Goal: Task Accomplishment & Management: Manage account settings

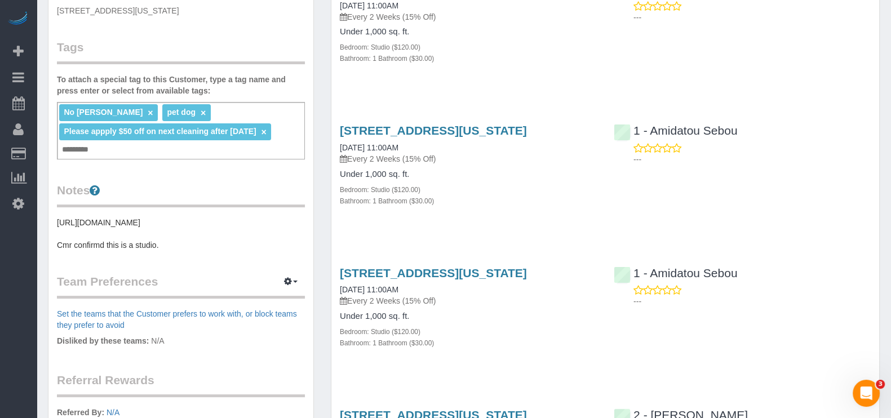
scroll to position [70, 0]
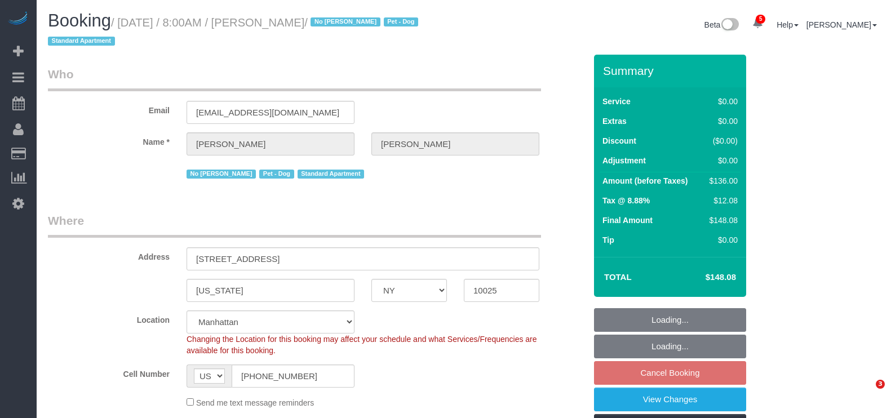
select select "NY"
select select "1"
select select "spot1"
select select "number:89"
select select "number:90"
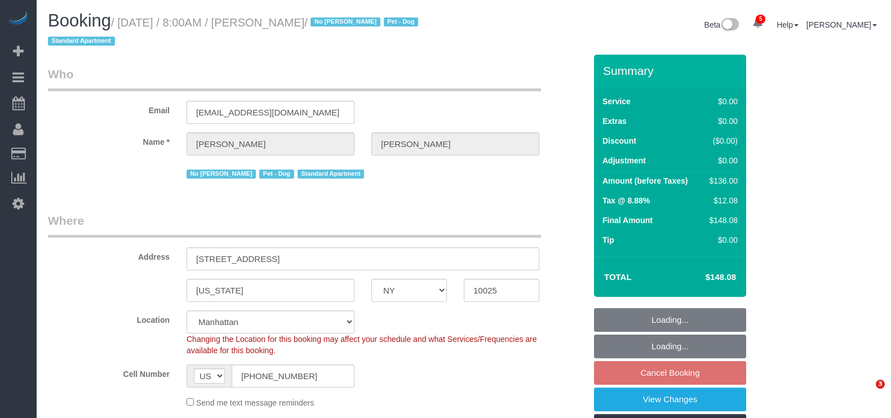
select select "number:13"
select select "number:5"
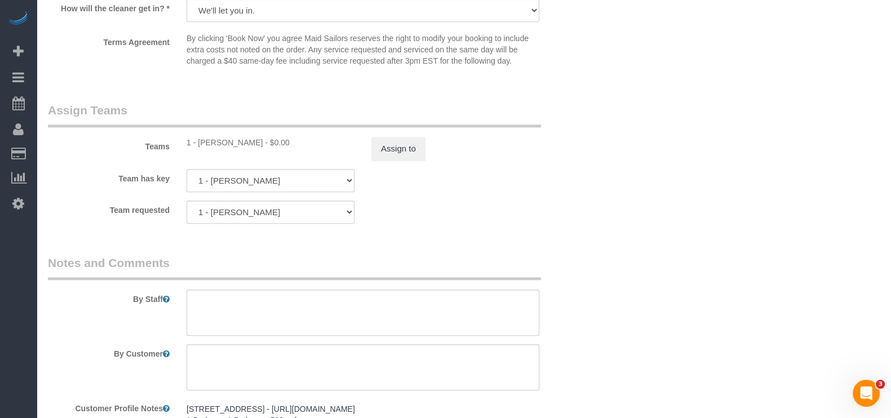
scroll to position [1409, 0]
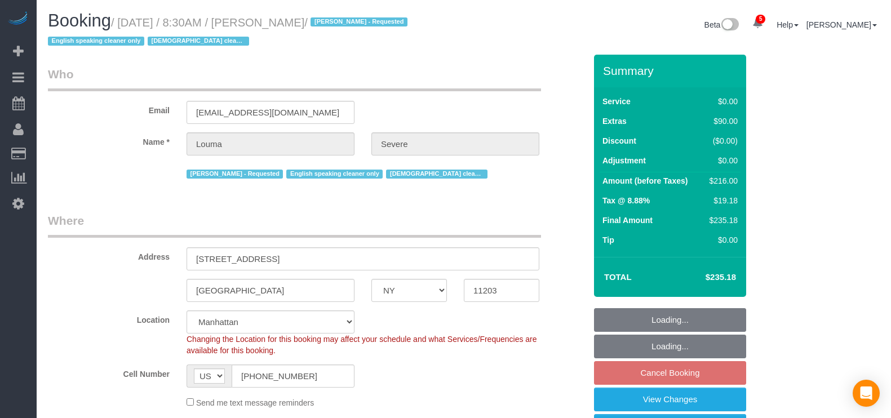
select select "NY"
select select "string:stripe-pm_1ROkl94VGloSiKo77wB9HPmQ"
select select "number:56"
select select "number:74"
select select "number:15"
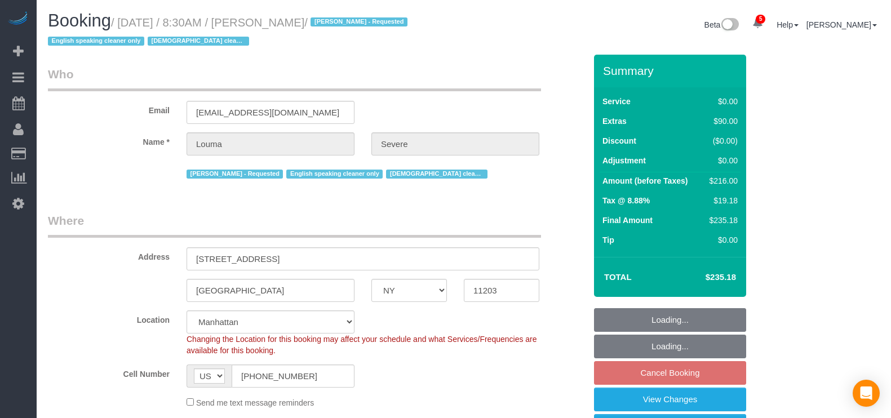
select select "number:5"
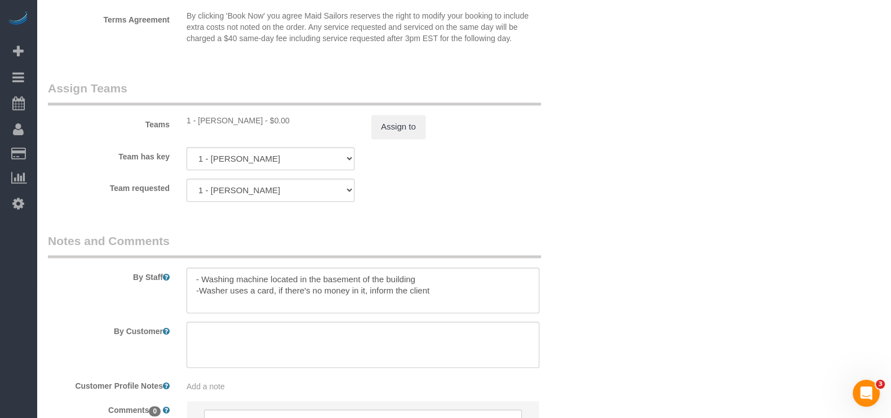
scroll to position [1550, 0]
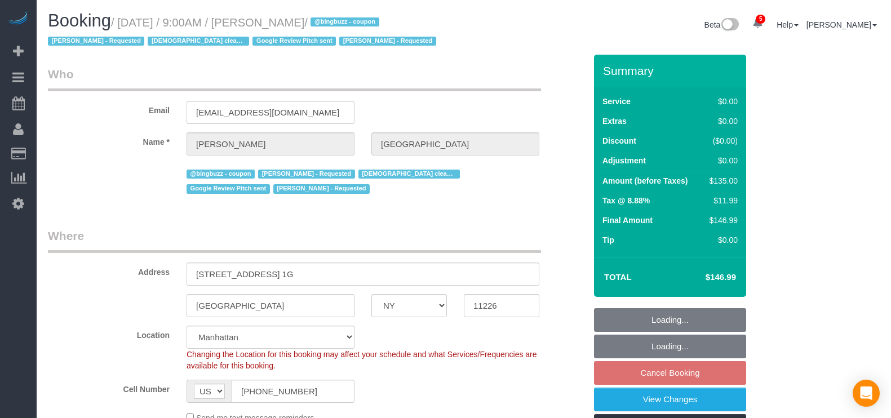
select select "NY"
select select "spot2"
select select "number:57"
select select "number:73"
select select "number:15"
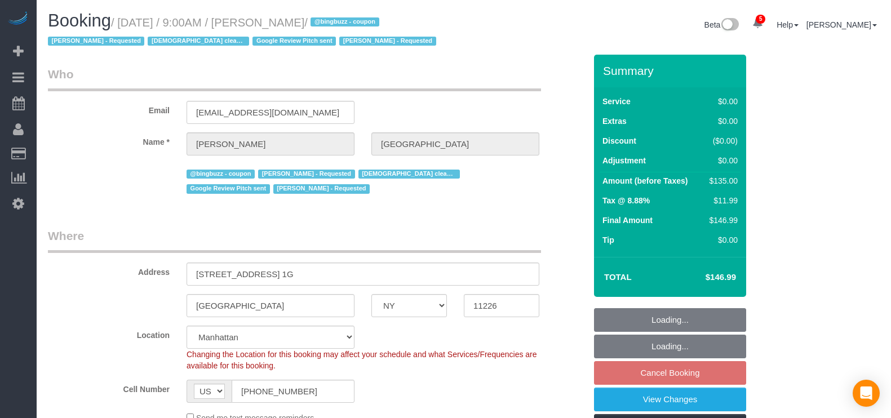
select select "number:5"
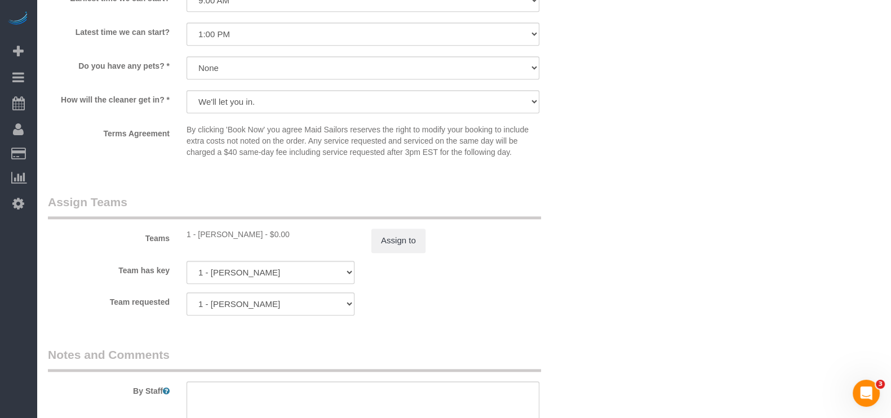
scroll to position [1479, 0]
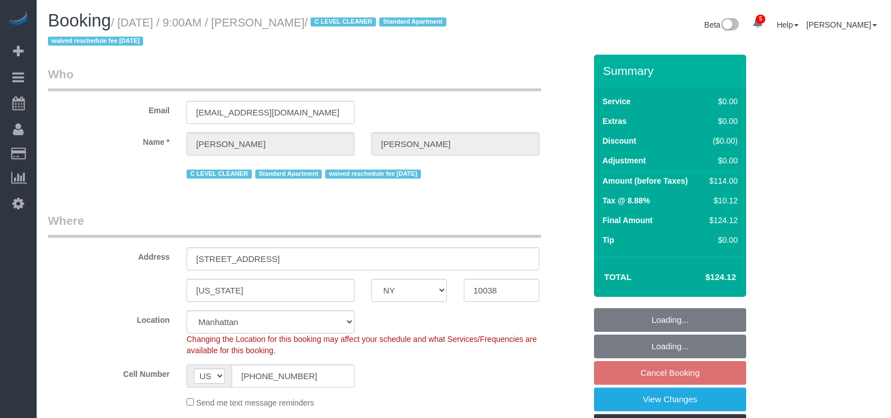
select select "NY"
select select "1"
select select "spot2"
select select "number:89"
select select "number:90"
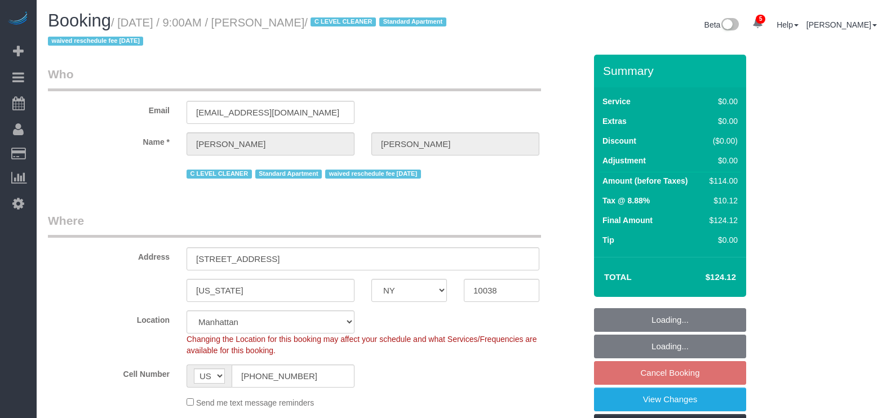
select select "number:15"
select select "number:6"
select select "number:21"
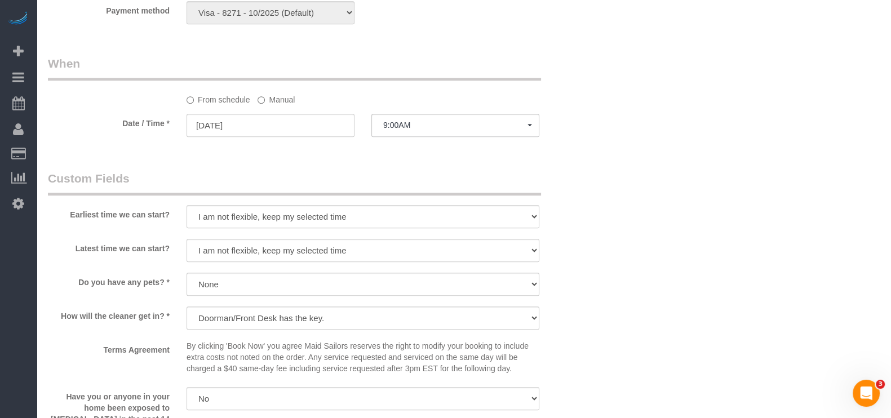
scroll to position [1197, 0]
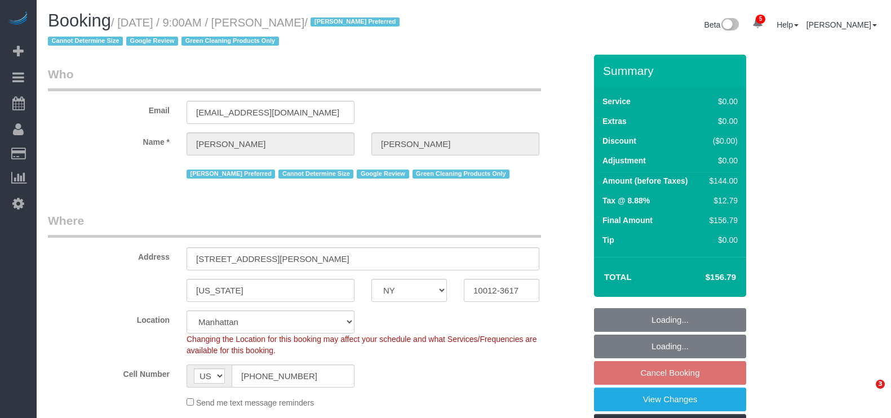
select select "NY"
select select "1"
select select "spot2"
select select "number:57"
select select "number:70"
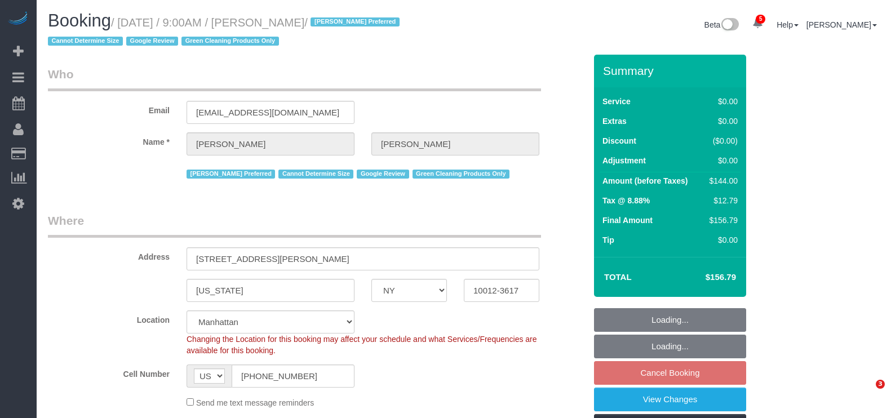
select select "number:15"
select select "number:5"
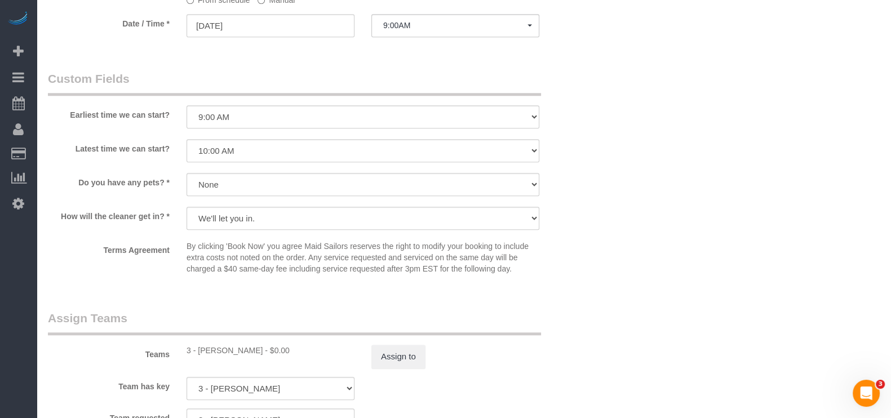
scroll to position [1409, 0]
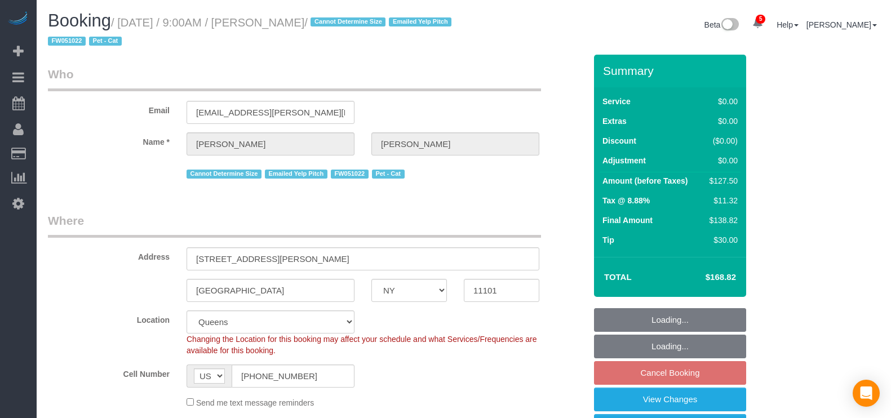
select select "NY"
select select "1"
select select "spot2"
select select "number:89"
select select "number:90"
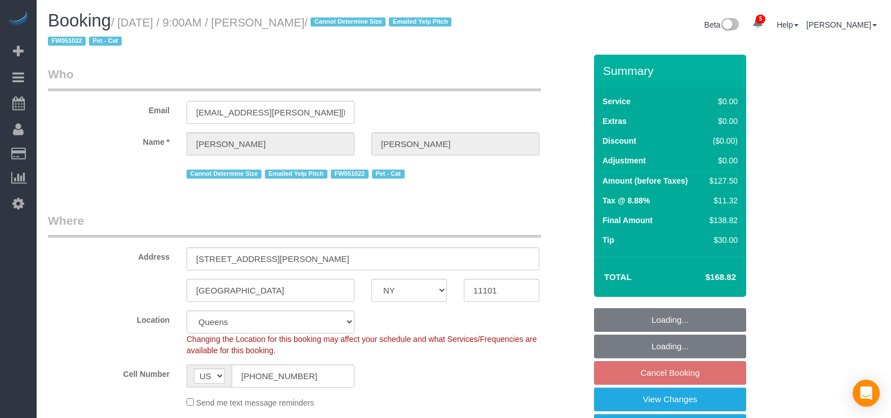
select select "number:14"
select select "number:6"
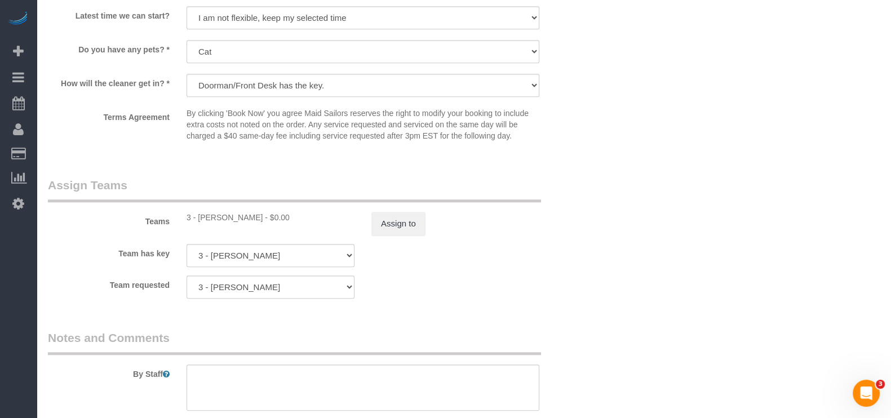
scroll to position [1197, 0]
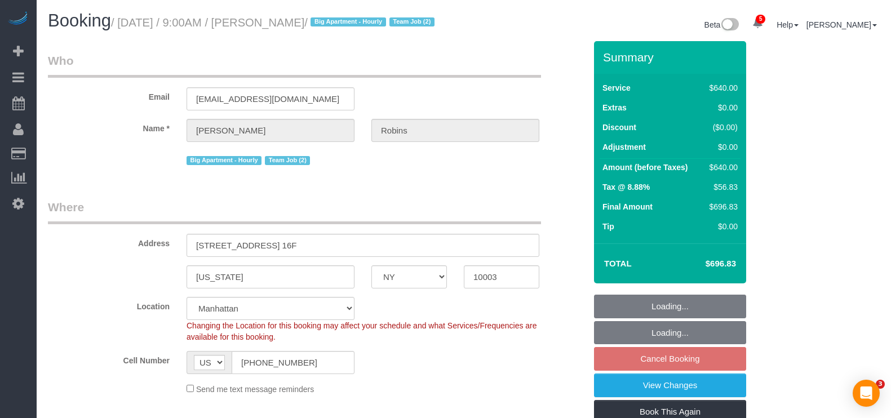
select select "NY"
select select "2"
select select "240"
select select "string:stripe-pm_1Roqj44VGloSiKo75hOd044o"
select select "spot2"
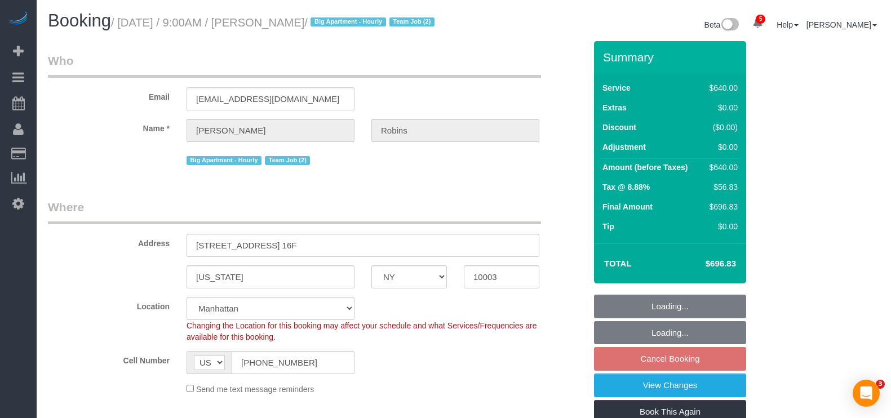
select select "number:57"
select select "number:72"
select select "number:15"
select select "number:6"
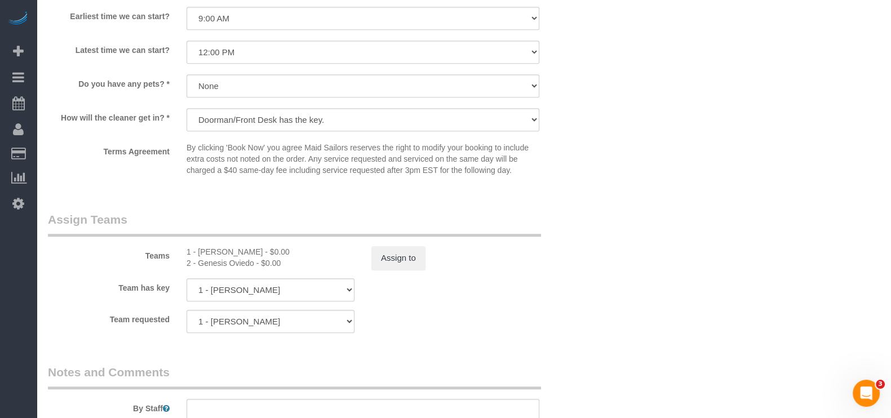
scroll to position [1197, 0]
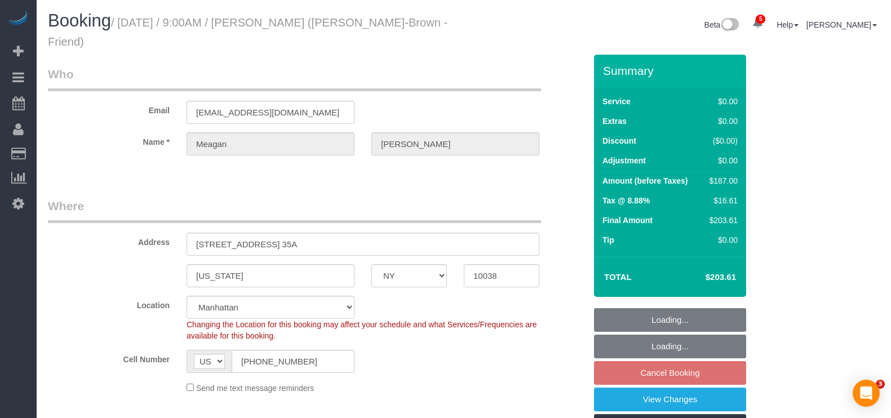
select select "NY"
select select "2"
select select "spot62"
select select "number:89"
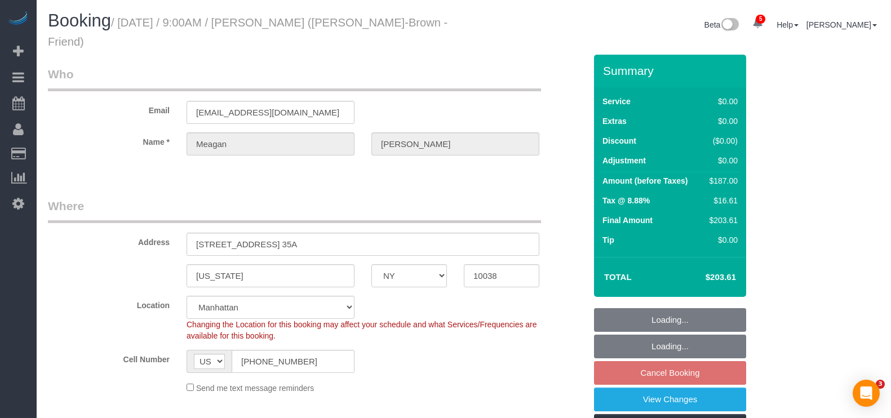
select select "number:74"
select select "number:15"
select select "number:6"
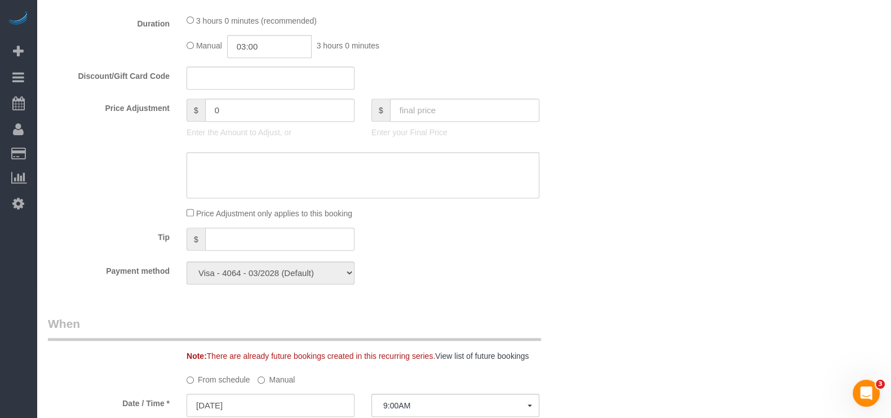
scroll to position [704, 0]
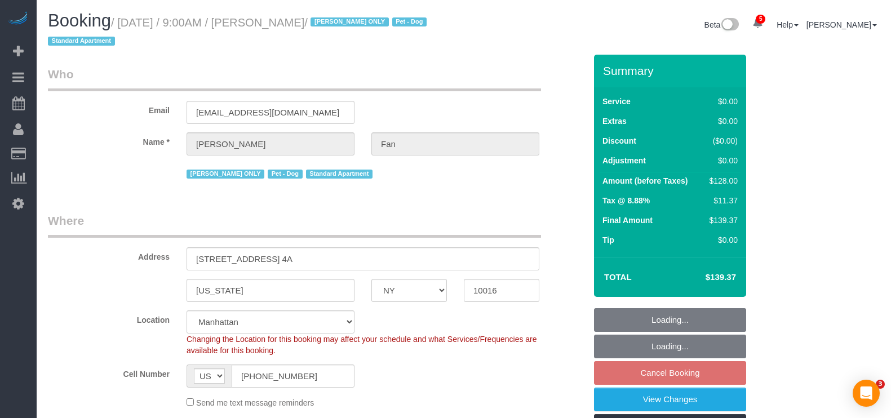
select select "NY"
select select "1"
select select "spot2"
select select "number:89"
select select "number:90"
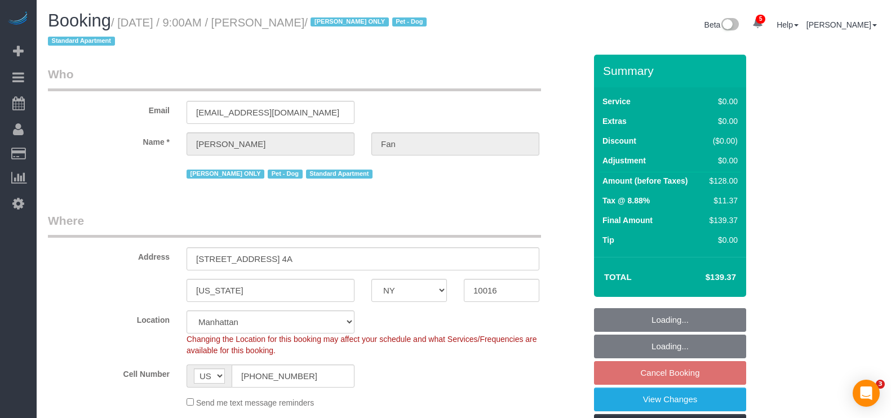
select select "number:13"
select select "number:5"
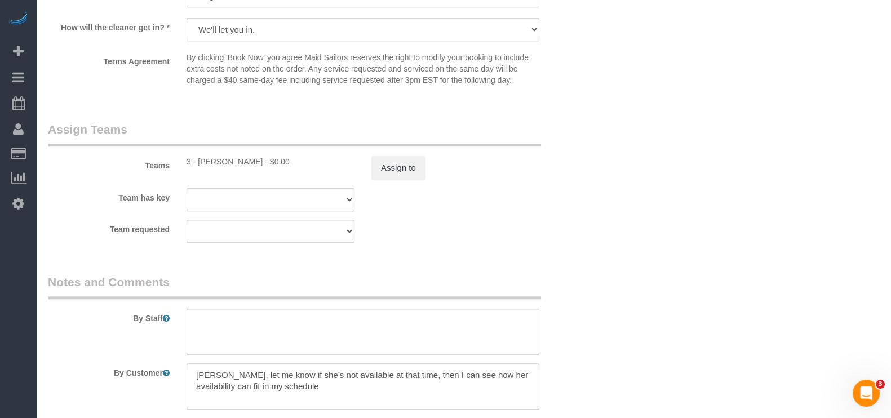
scroll to position [1409, 0]
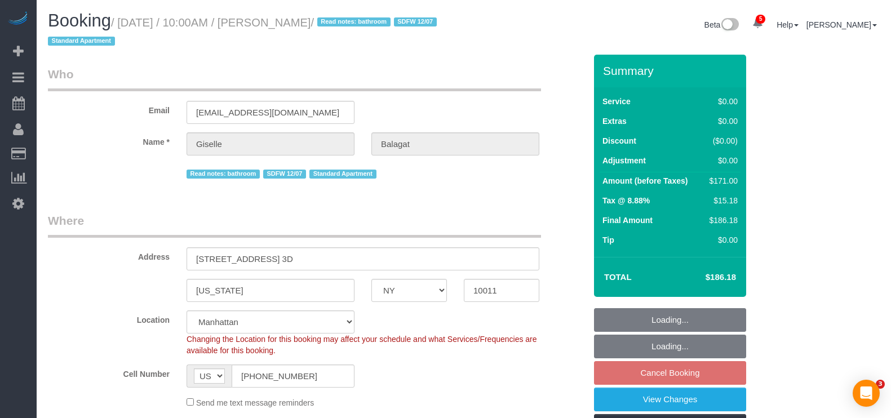
select select "NY"
select select "1"
select select "2"
select select "spot3"
select select "number:58"
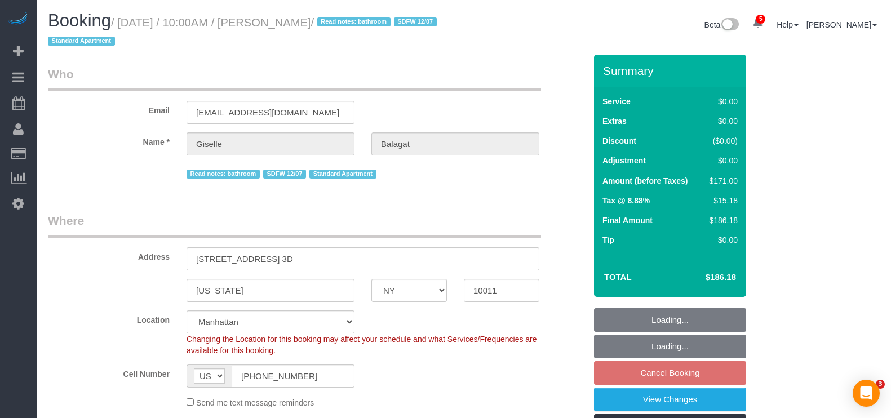
select select "number:90"
select select "number:15"
select select "number:6"
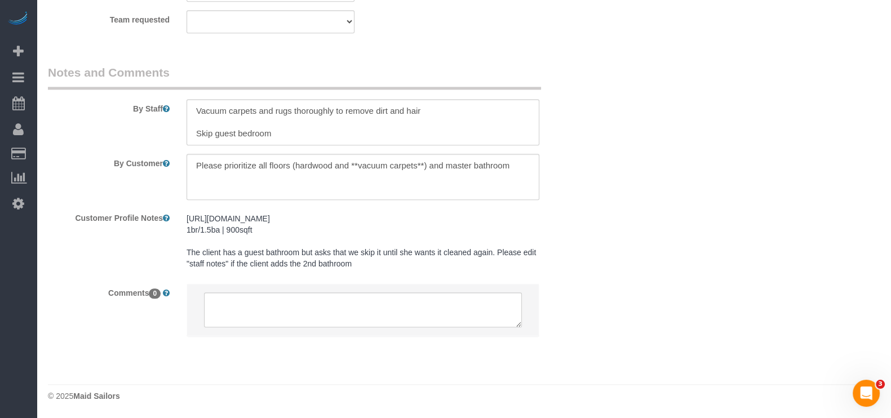
scroll to position [1621, 0]
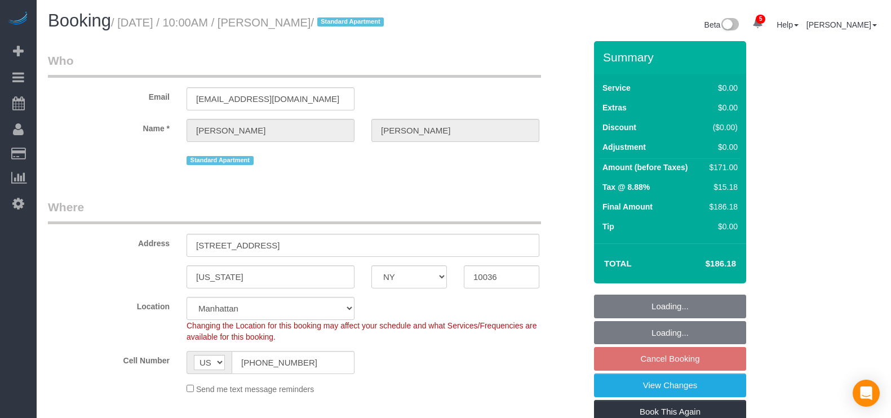
select select "NY"
select select "2"
select select "spot3"
select select "number:89"
select select "number:74"
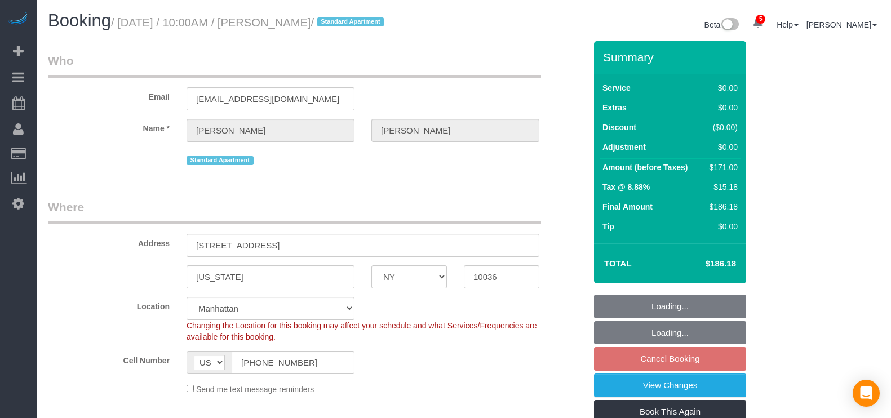
select select "number:15"
select select "number:6"
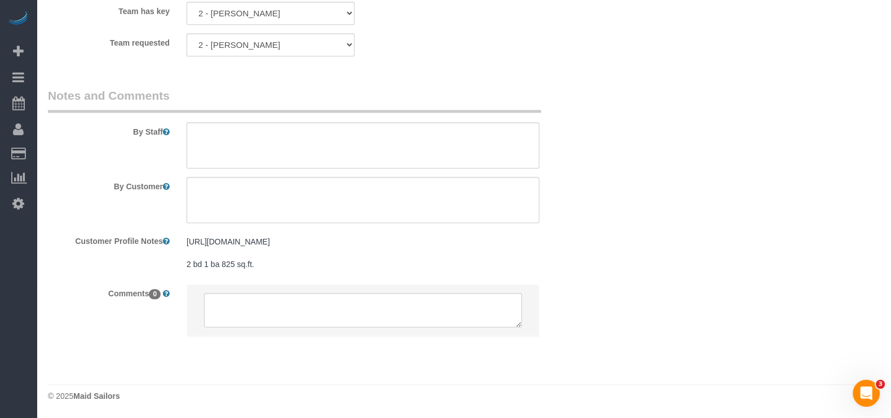
scroll to position [1565, 0]
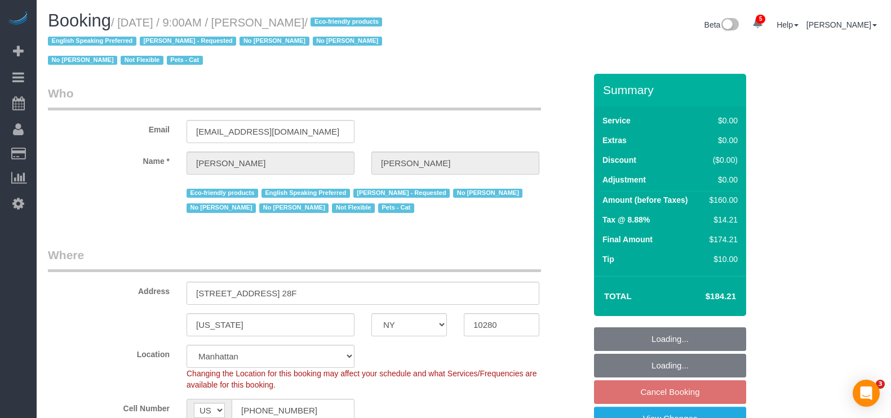
select select "NY"
select select "1"
select select "spot62"
select select "number:56"
select select "number:90"
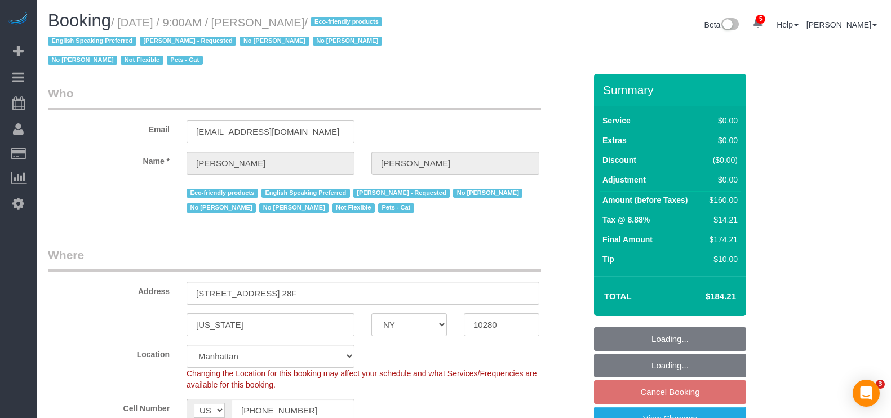
select select "number:14"
select select "number:5"
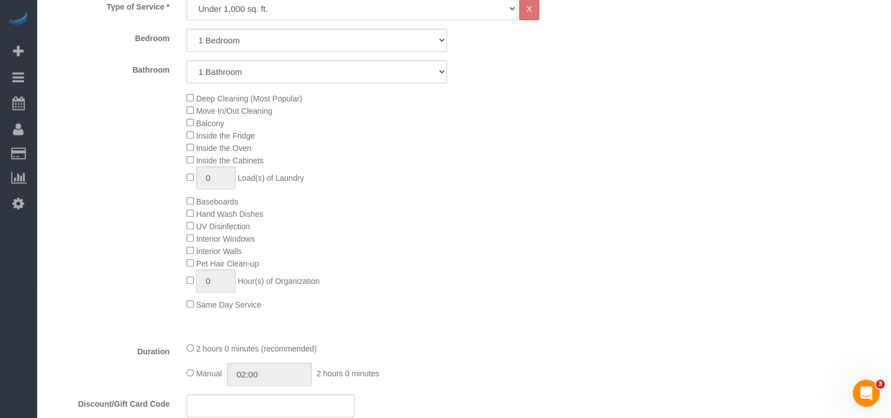
scroll to position [498, 0]
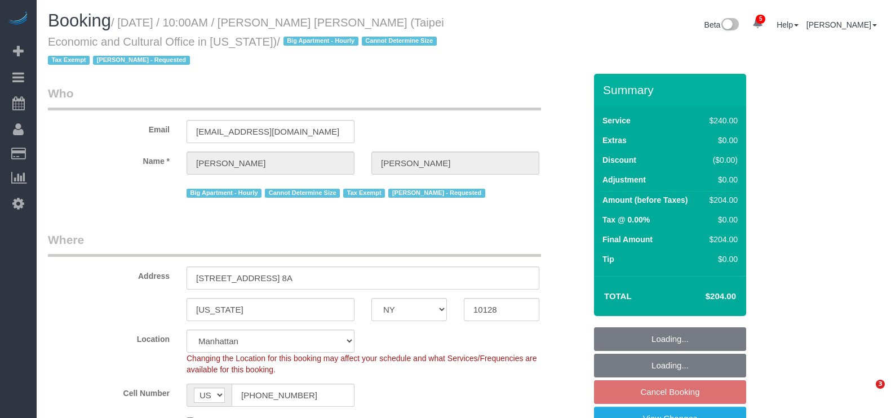
select select "NY"
select select "180"
select select "spot3"
select select "number:58"
select select "number:71"
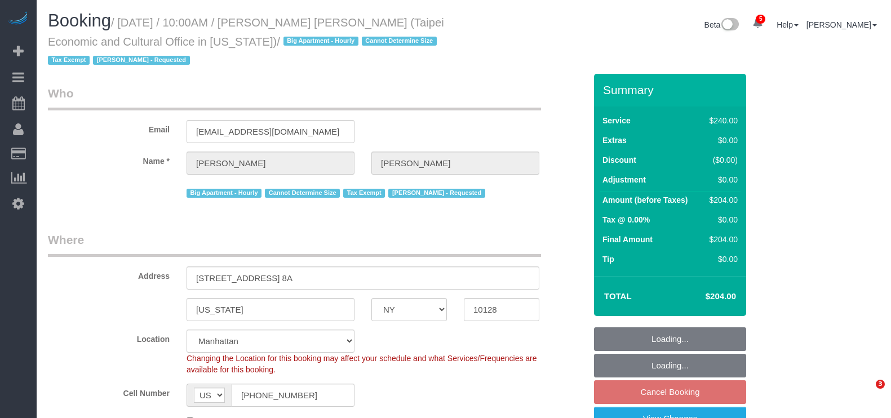
select select "number:15"
select select "number:6"
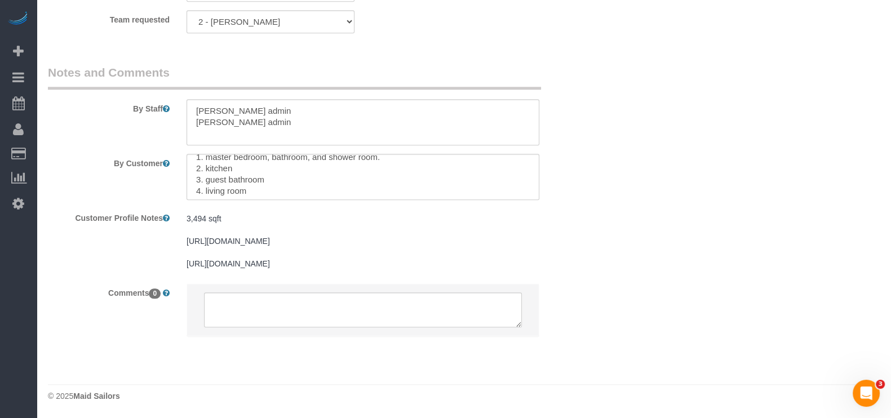
scroll to position [11, 0]
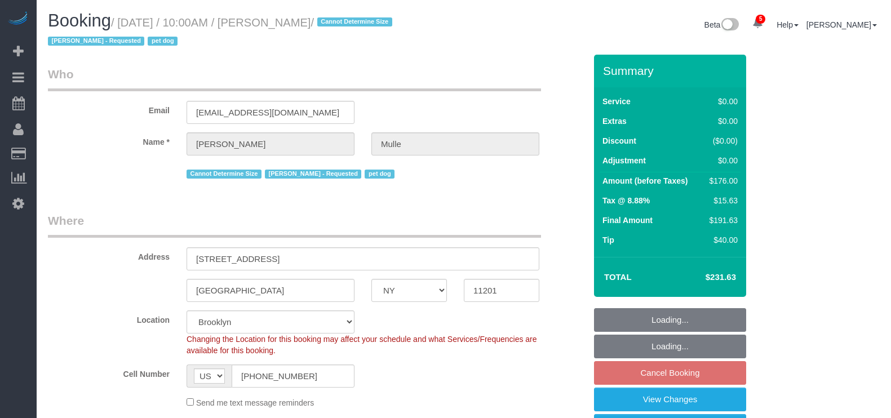
select select "NY"
select select "2"
select select "spot63"
select select "number:58"
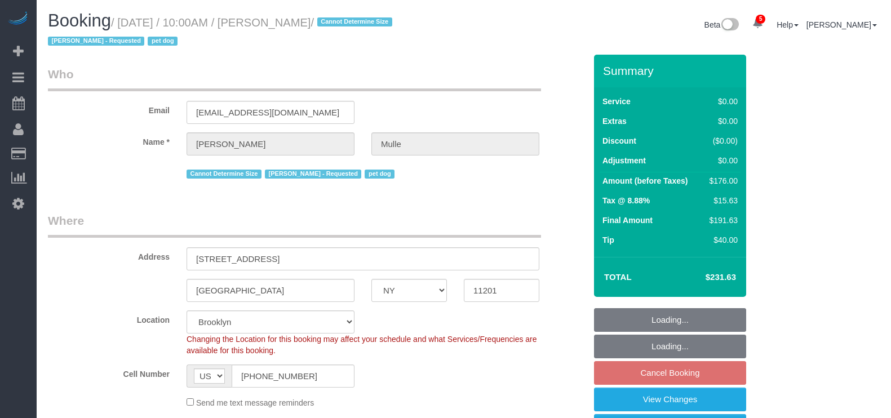
select select "number:76"
select select "number:13"
select select "number:6"
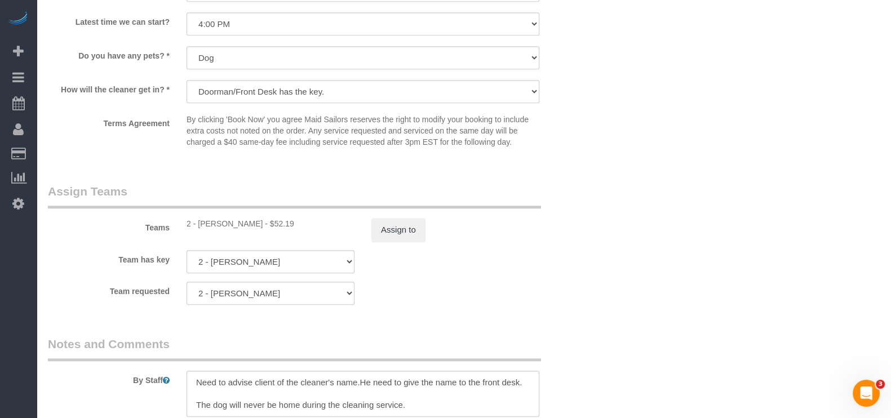
scroll to position [1550, 0]
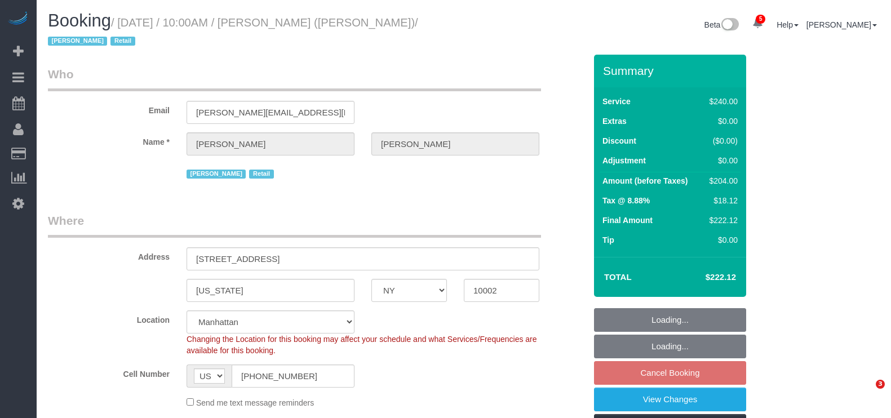
select select "NY"
select select "2"
select select "90"
select select "number:89"
select select "number:90"
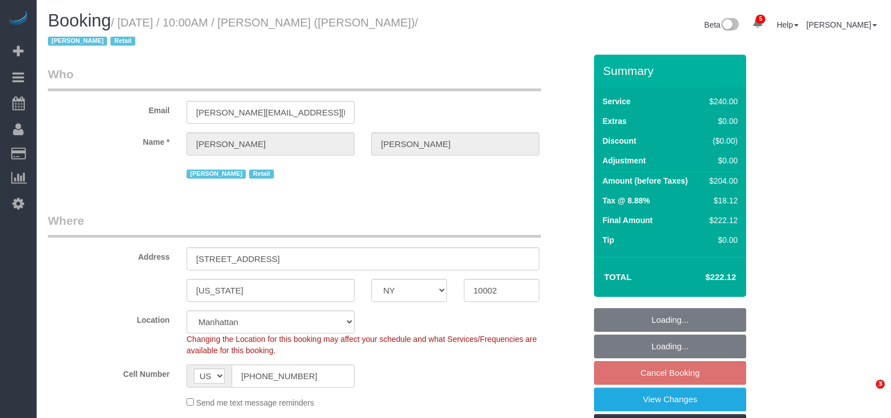
select select "number:15"
select select "number:7"
select select "spot63"
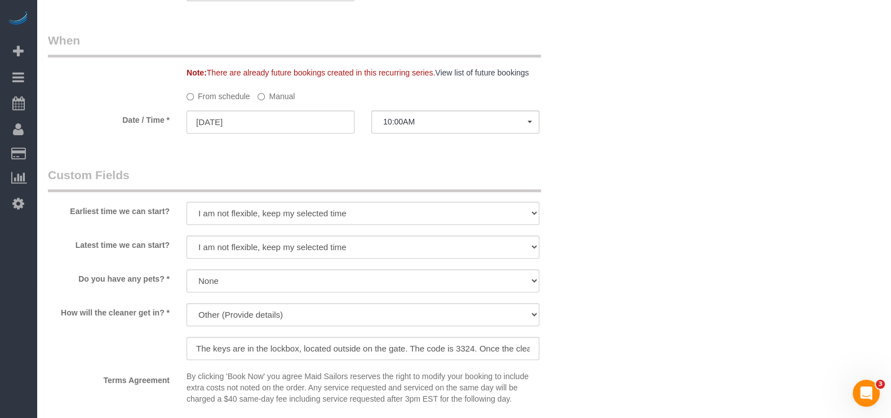
scroll to position [1056, 0]
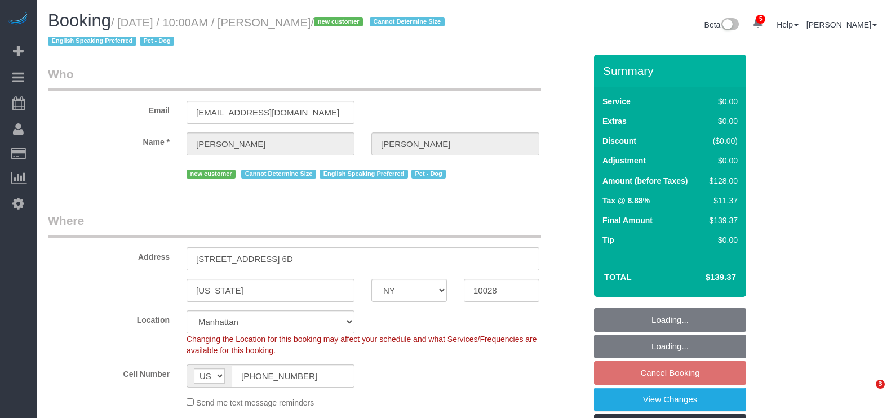
select select "NY"
select select "1"
select select "spot3"
select select "number:57"
select select "number:76"
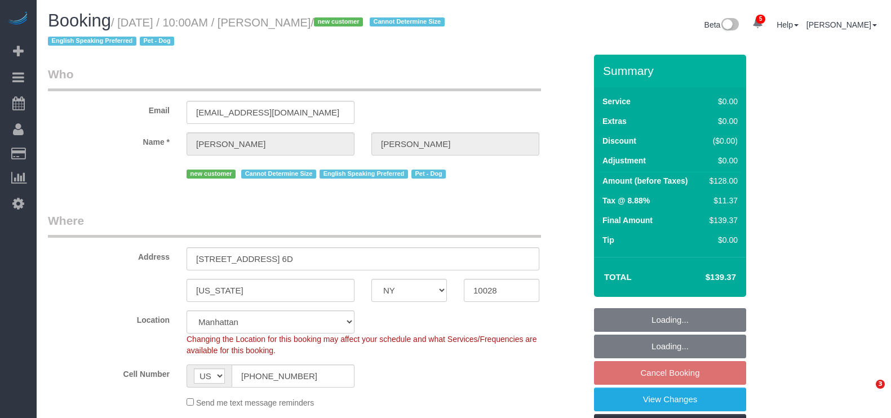
select select "number:13"
select select "number:5"
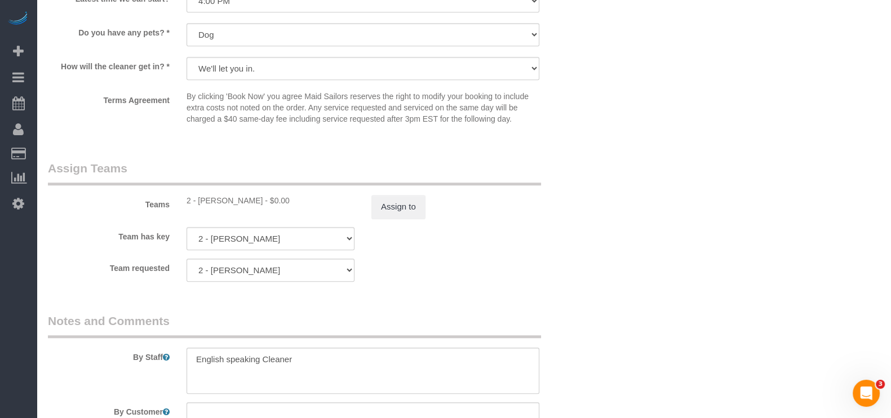
scroll to position [1479, 0]
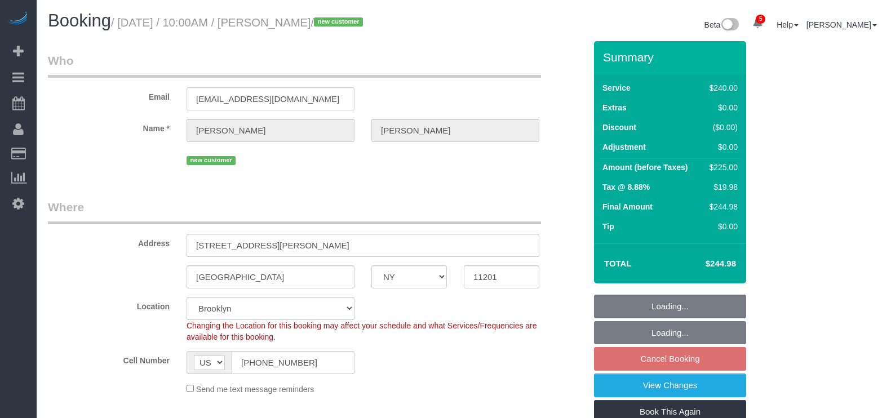
select select "NY"
select select "180"
select select "number:89"
select select "number:75"
select select "number:14"
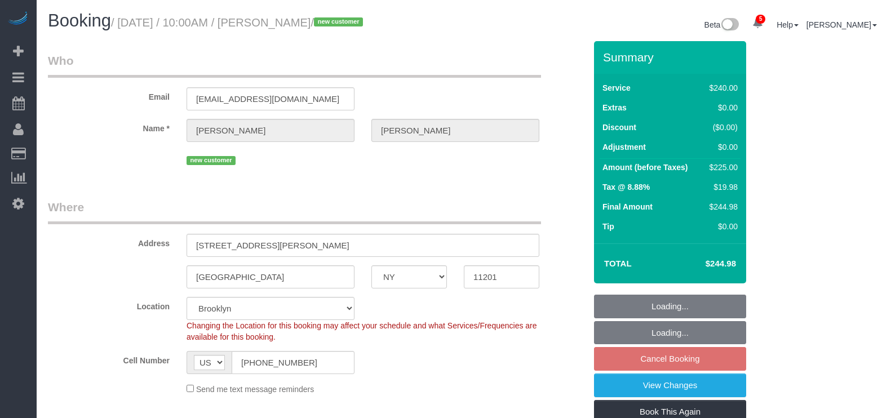
select select "number:5"
select select "spot3"
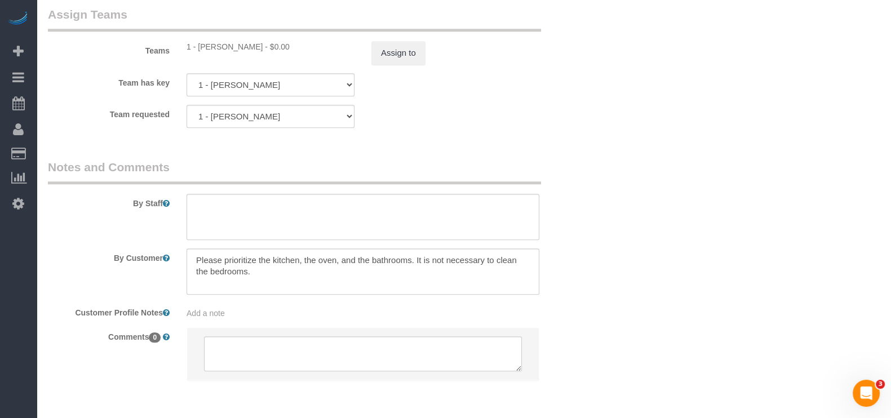
scroll to position [1307, 0]
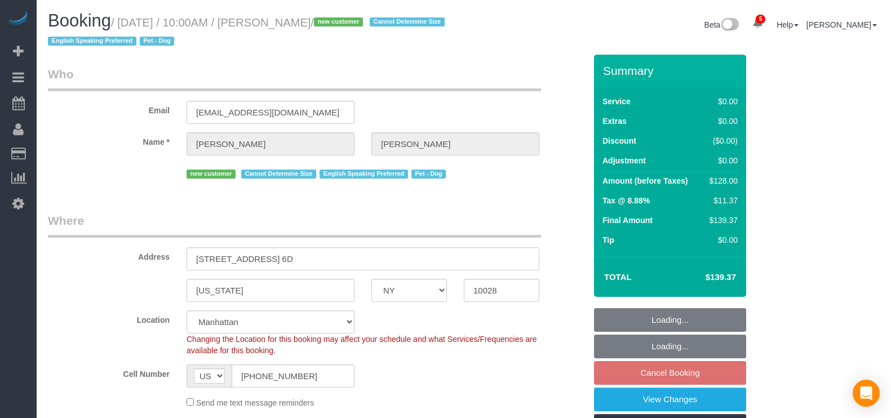
select select "NY"
select select "1"
select select "number:57"
select select "number:76"
select select "number:13"
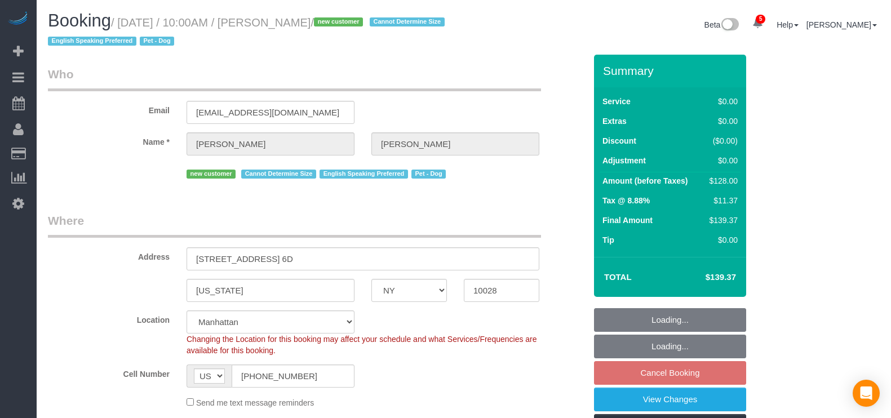
select select "number:5"
select select "spot63"
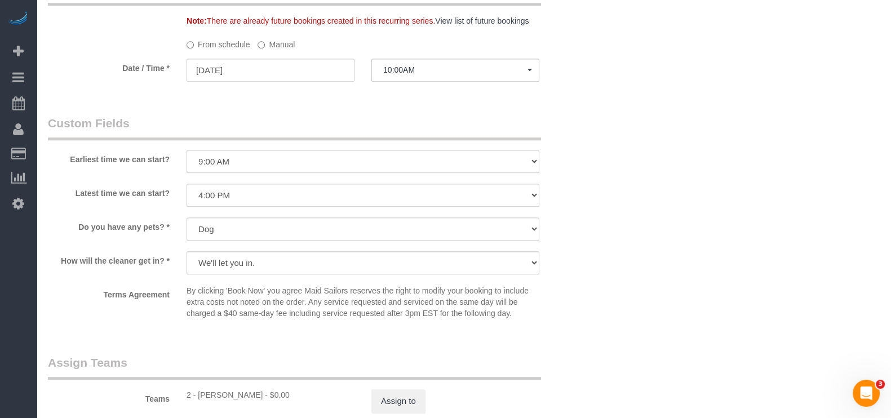
scroll to position [1338, 0]
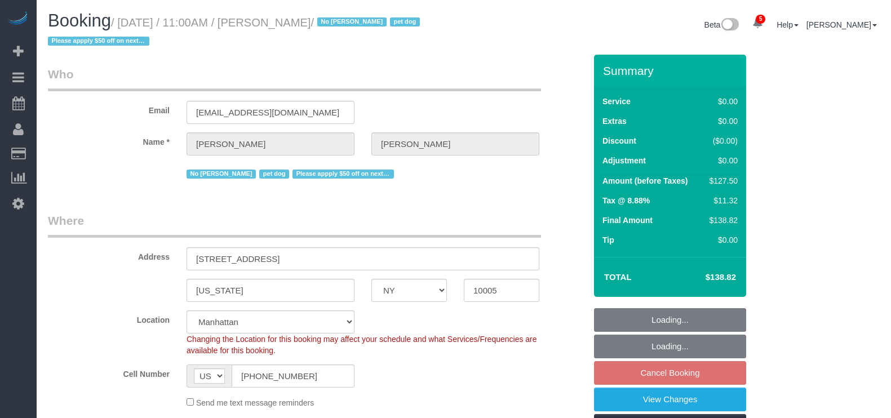
select select "NY"
select select "number:59"
select select "number:72"
select select "number:13"
select select "number:6"
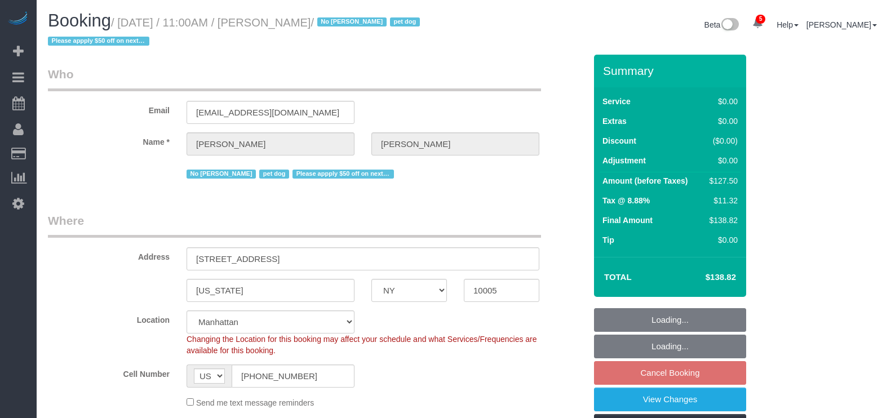
select select "spot64"
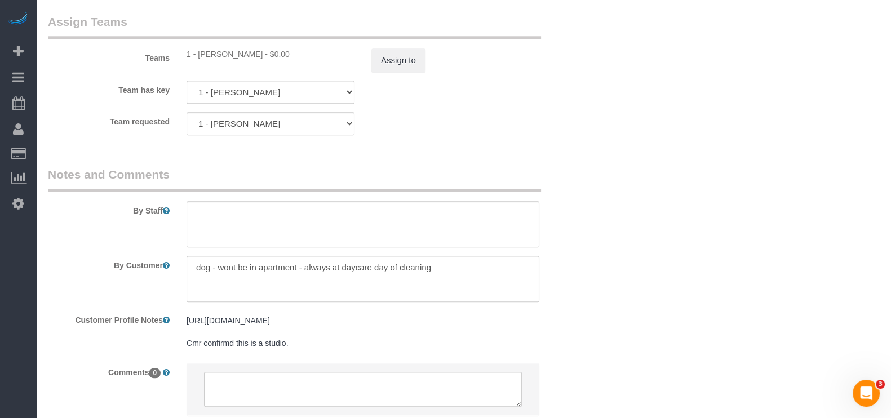
scroll to position [1599, 0]
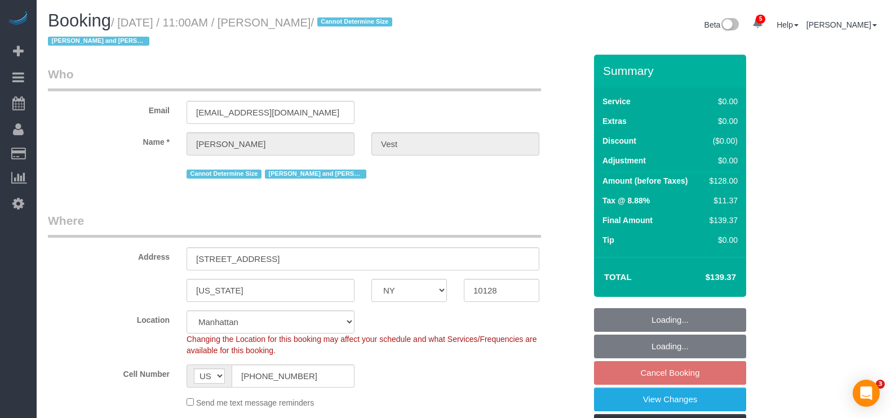
select select "NY"
select select "1"
select select "spot64"
select select "number:57"
select select "number:74"
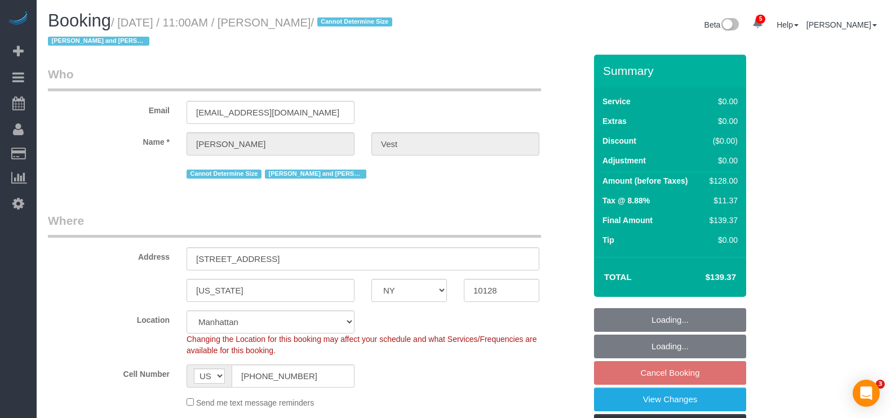
select select "number:15"
select select "number:6"
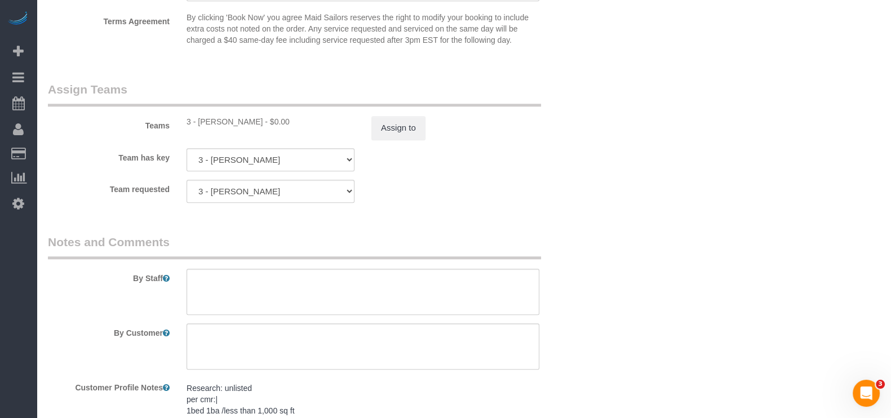
scroll to position [1599, 0]
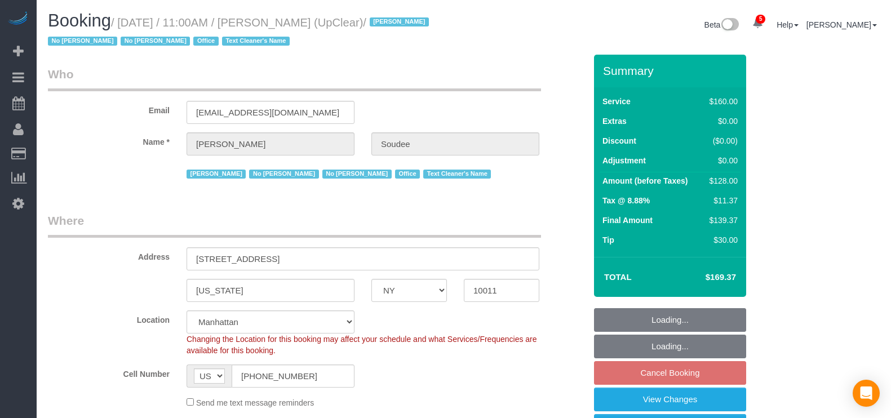
select select "NY"
select select "spot4"
select select "number:89"
select select "number:90"
select select "number:15"
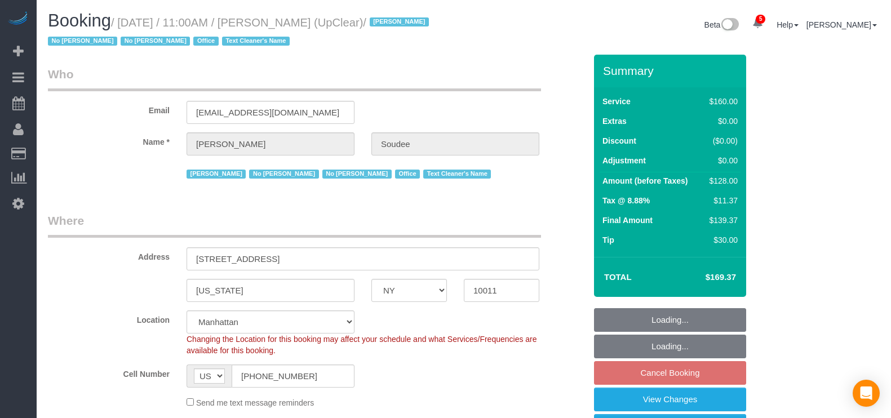
select select "number:5"
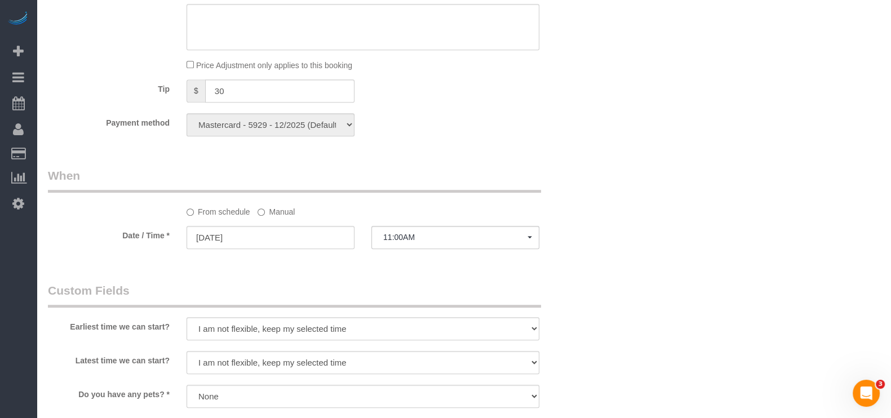
scroll to position [915, 0]
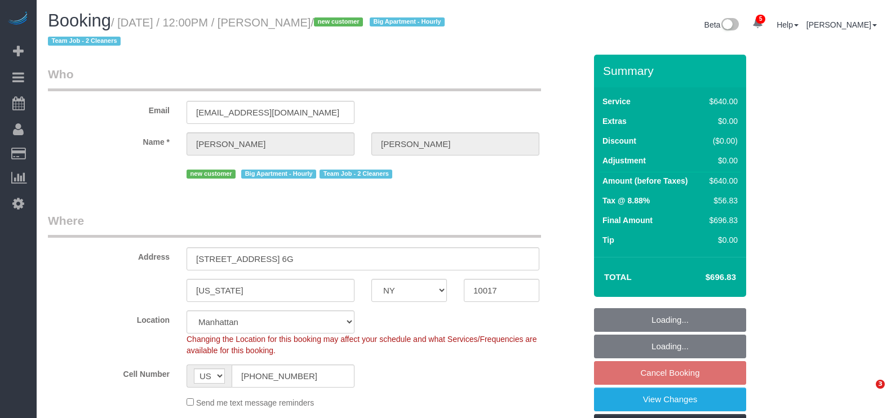
select select "NY"
select select "2"
select select "240"
select select "number:89"
select select "number:76"
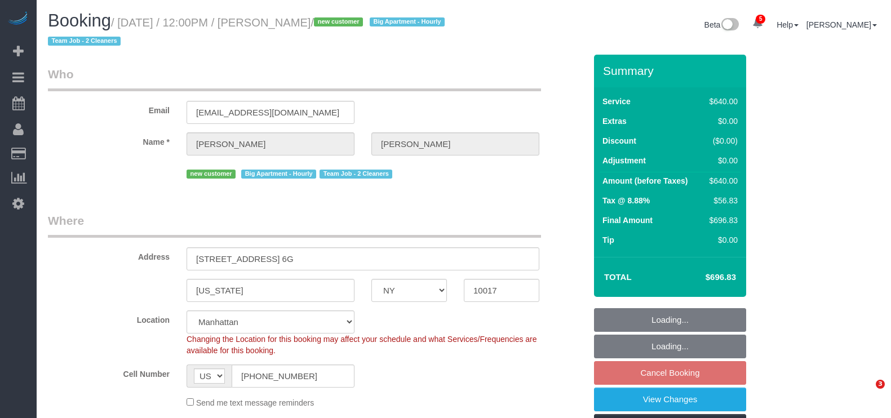
select select "number:15"
select select "number:6"
select select "spot5"
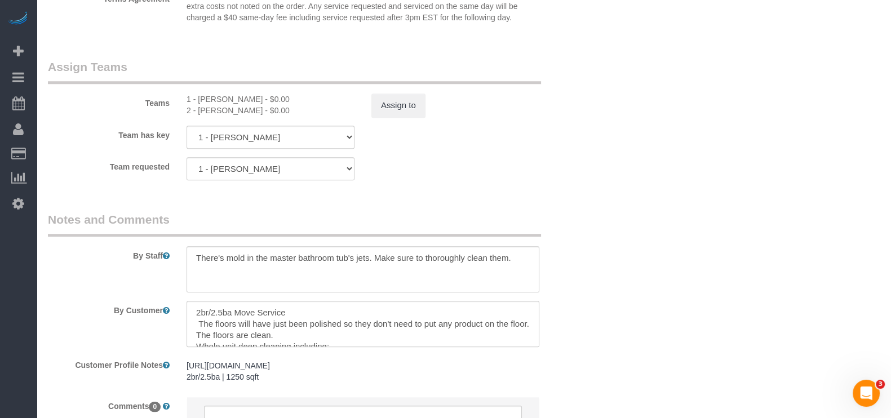
scroll to position [1126, 0]
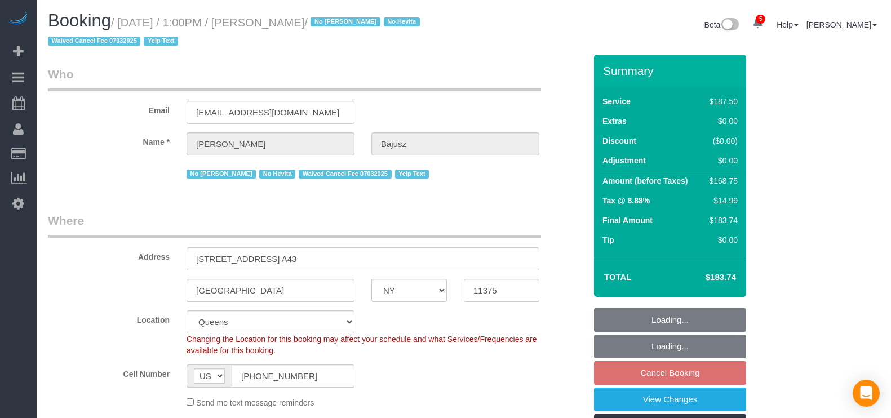
select select "NY"
select select "150"
select select "string:stripe-pm_1HGn0b4VGloSiKo748NNm9fv"
select select "number:89"
select select "number:90"
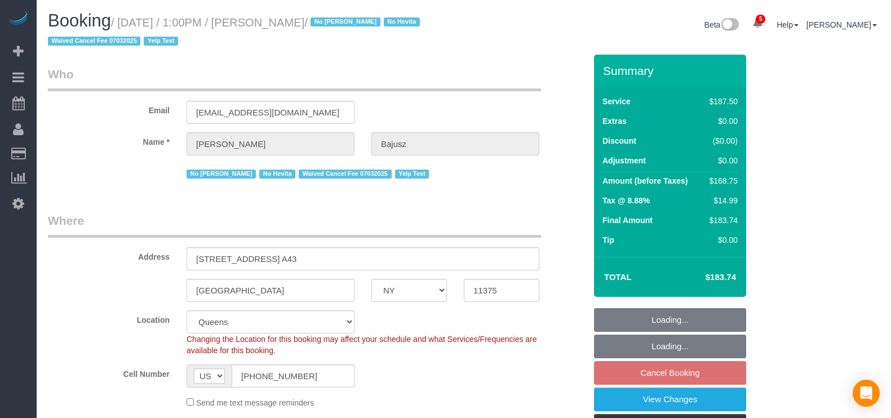
select select "number:15"
select select "number:5"
select select "number:21"
select select "spot61"
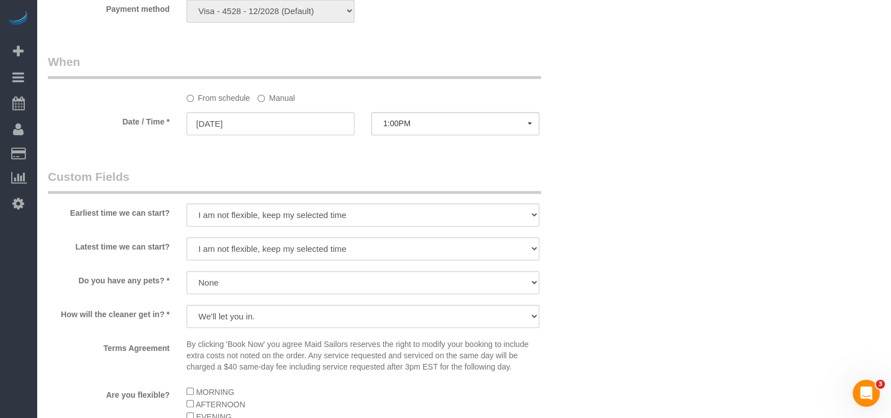
scroll to position [986, 0]
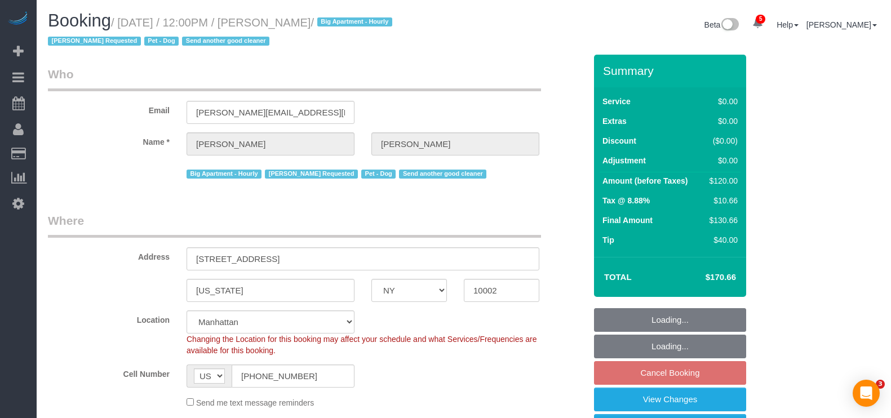
select select "NY"
select select "spot65"
select select "number:59"
select select "number:75"
select select "number:13"
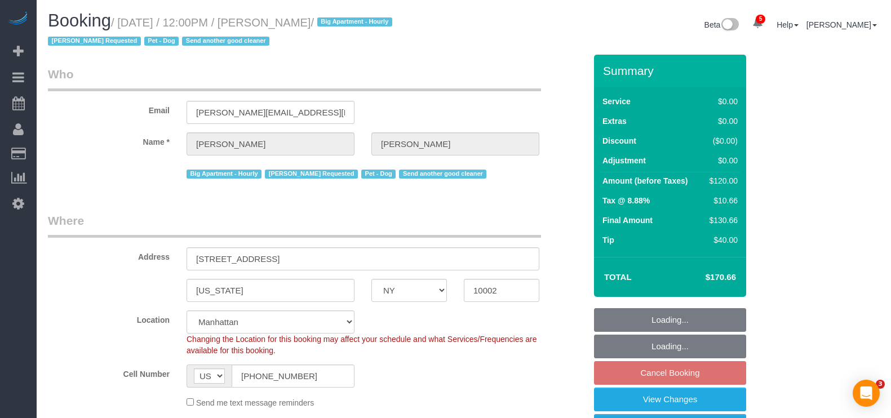
select select "number:5"
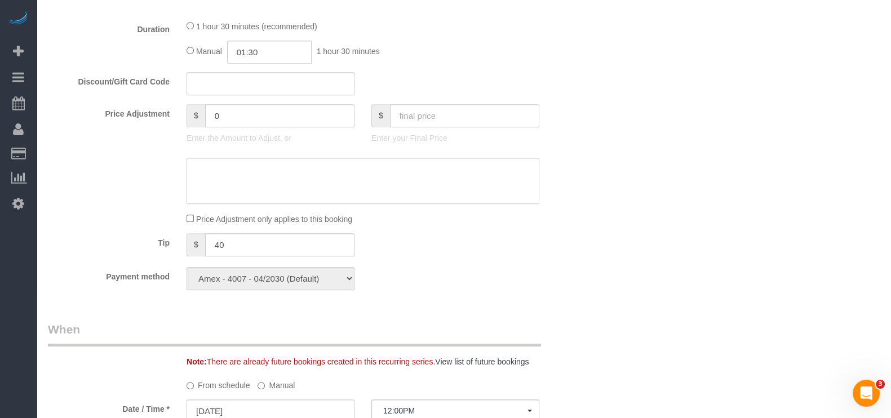
scroll to position [986, 0]
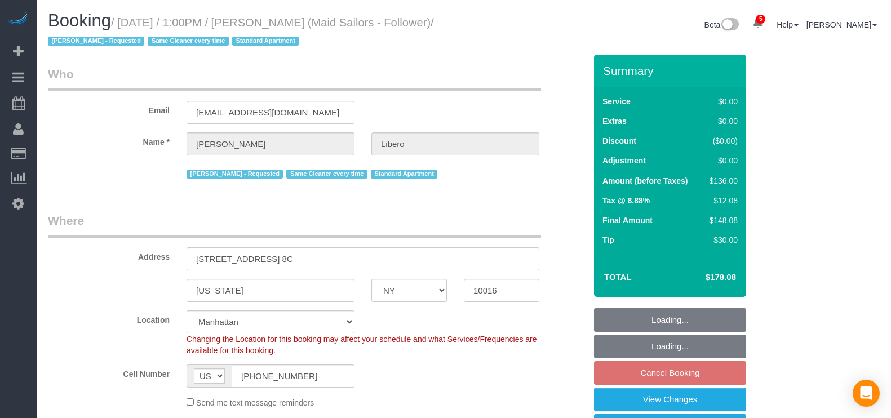
select select "NY"
select select "1"
select select "spot6"
select select "number:57"
select select "number:90"
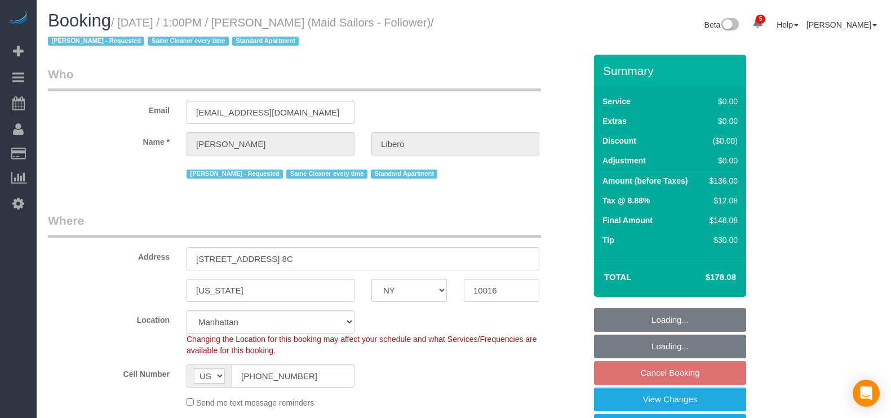
select select "number:15"
select select "number:6"
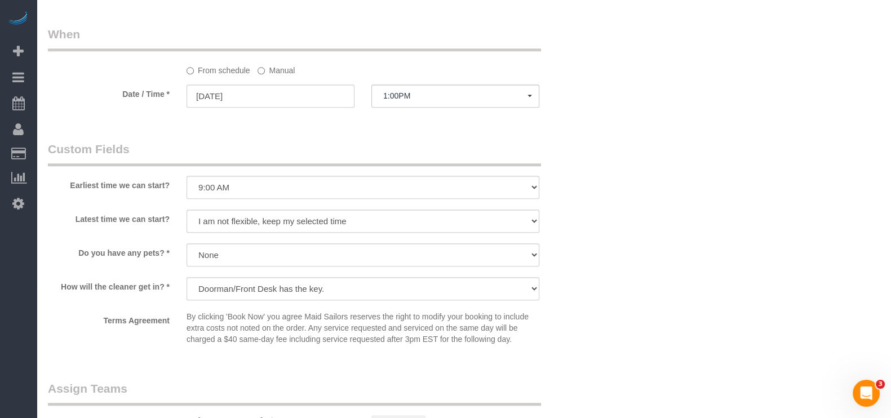
scroll to position [1479, 0]
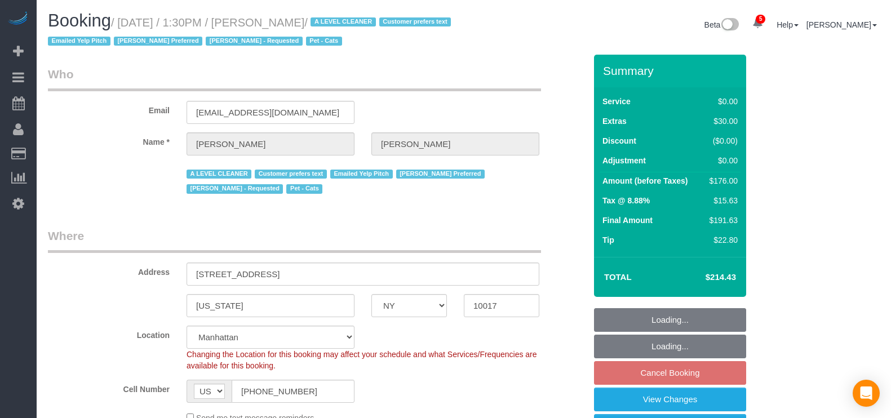
select select "NY"
select select "1"
select select "2"
select select "number:89"
select select "number:90"
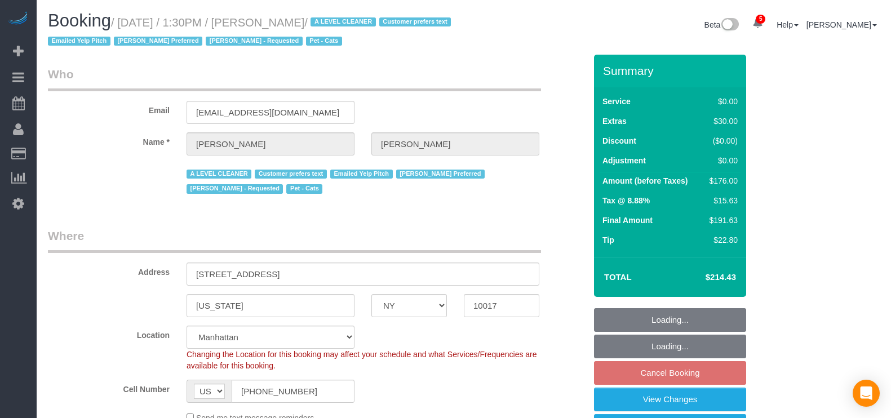
select select "number:14"
select select "number:6"
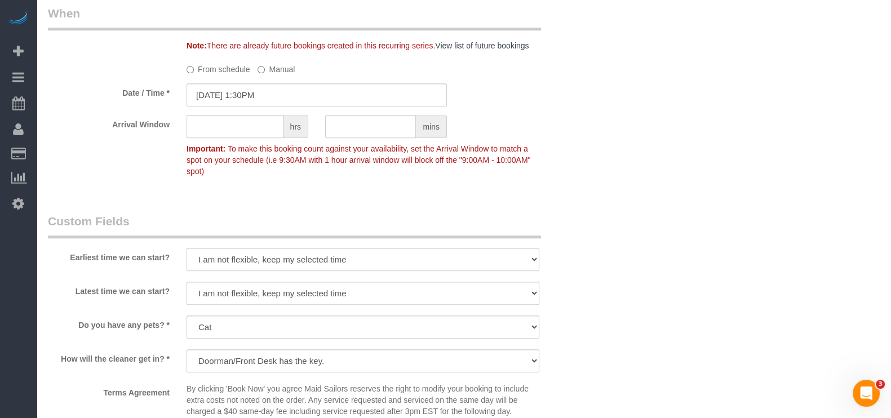
scroll to position [1338, 0]
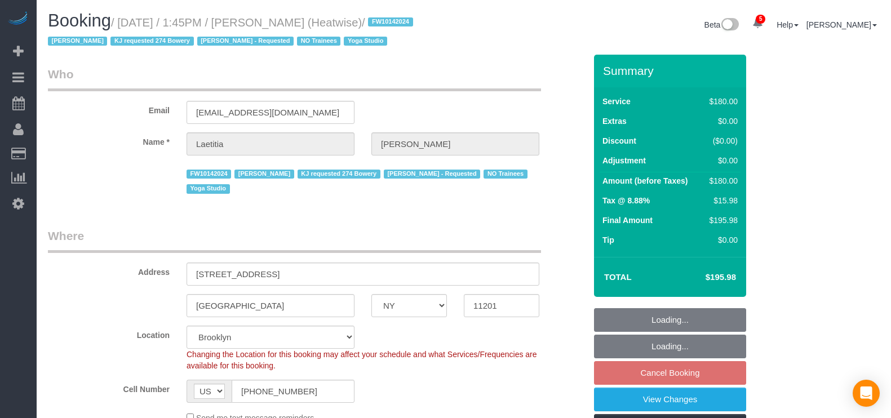
select select "NY"
select select "180"
select select "number:89"
select select "number:90"
select select "number:15"
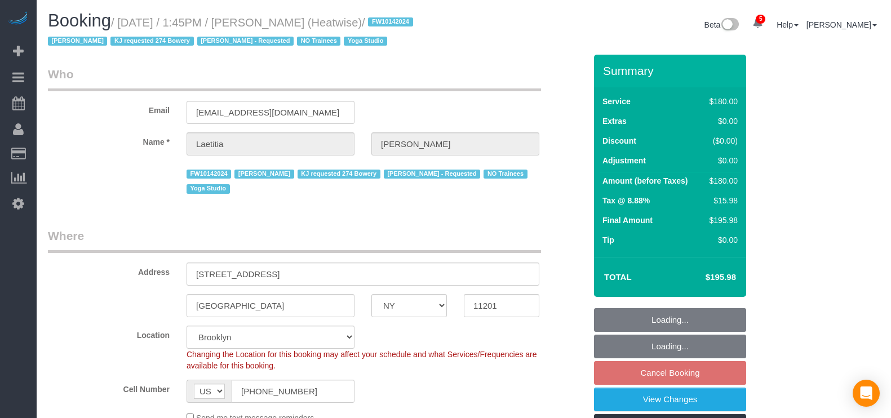
select select "number:7"
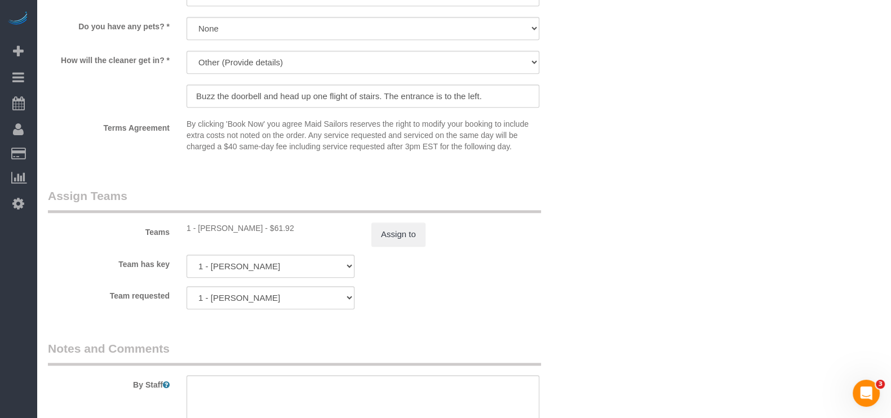
scroll to position [1197, 0]
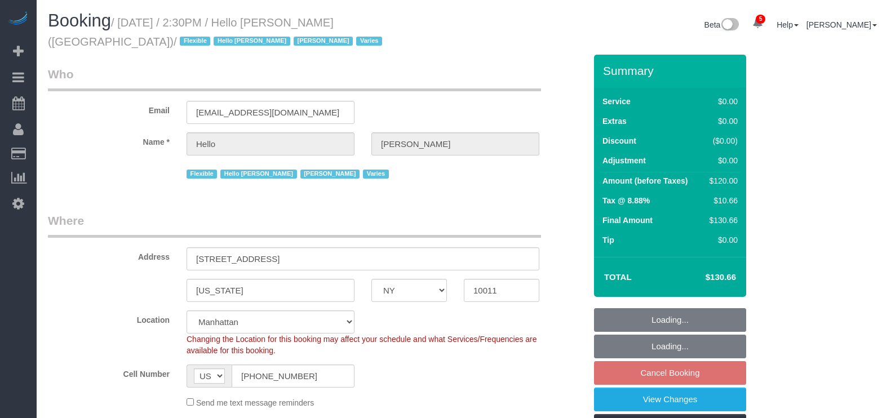
select select "NY"
select select "1"
select select "number:89"
select select "number:90"
select select "number:15"
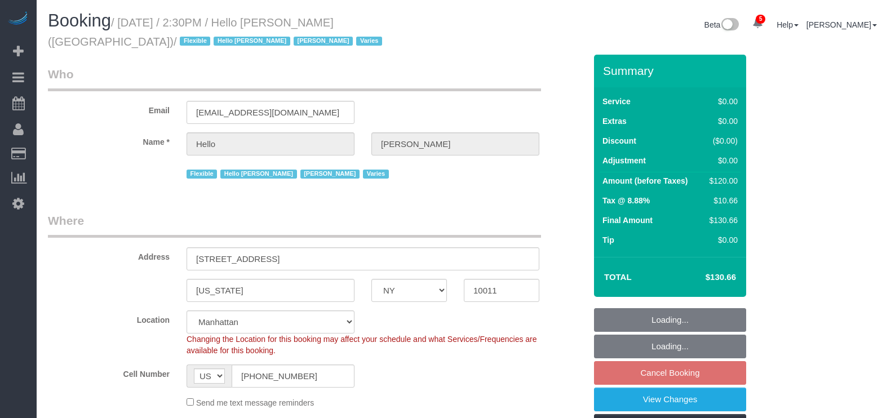
select select "number:6"
select select "number:21"
select select "22348"
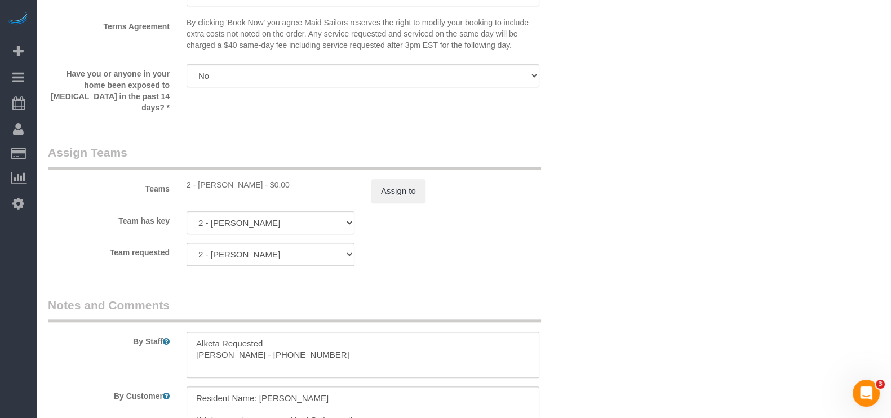
scroll to position [1479, 0]
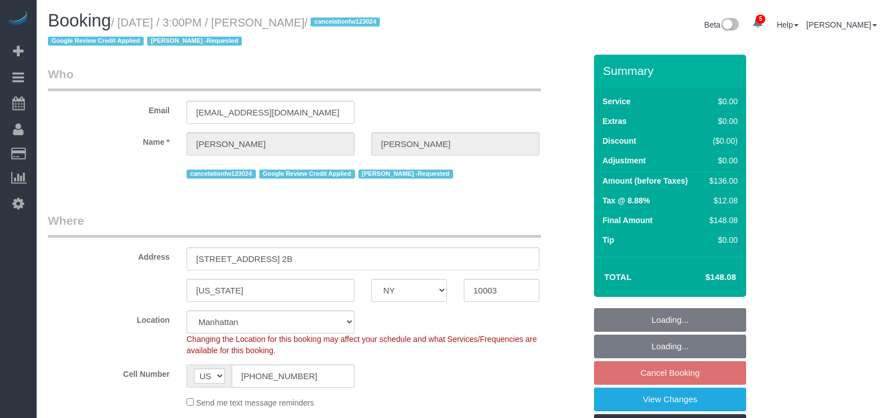
select select "NY"
select select "1"
select select "number:89"
select select "number:90"
select select "number:15"
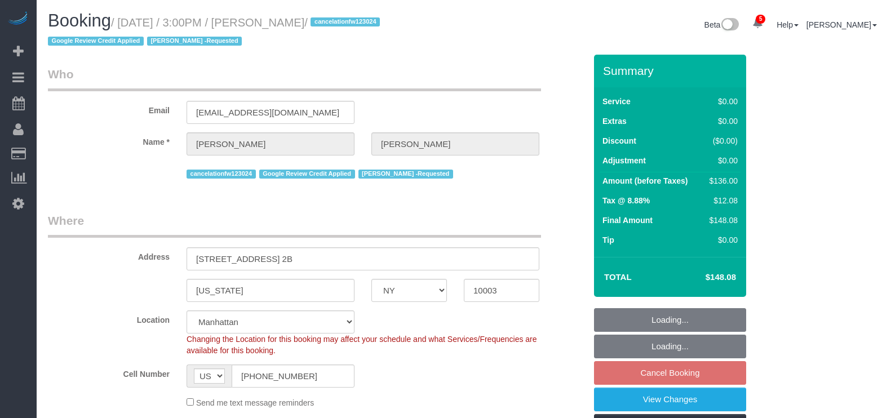
select select "number:7"
select select "spot68"
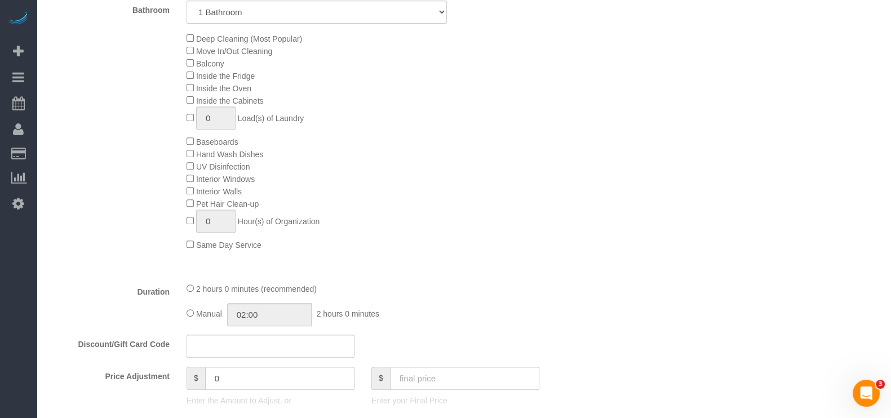
scroll to position [775, 0]
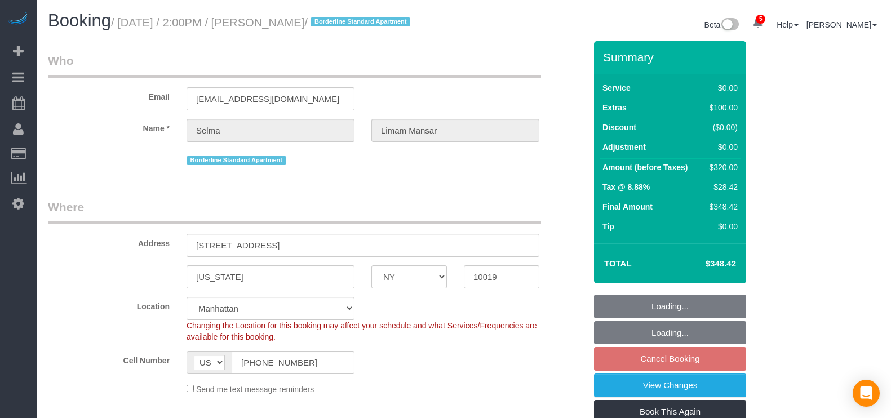
select select "NY"
select select "2"
select select "spot7"
select select "number:62"
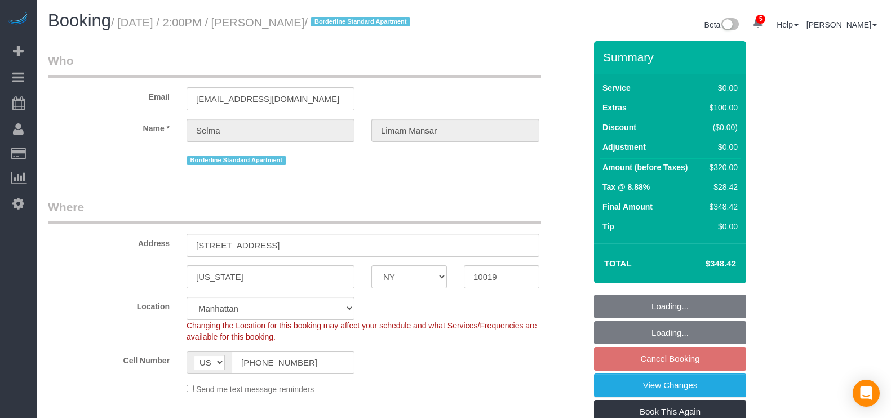
select select "number:75"
select select "number:15"
select select "number:5"
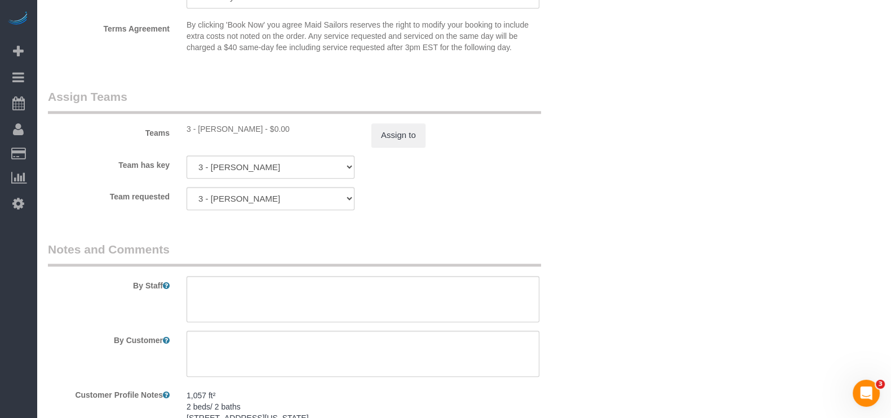
scroll to position [1409, 0]
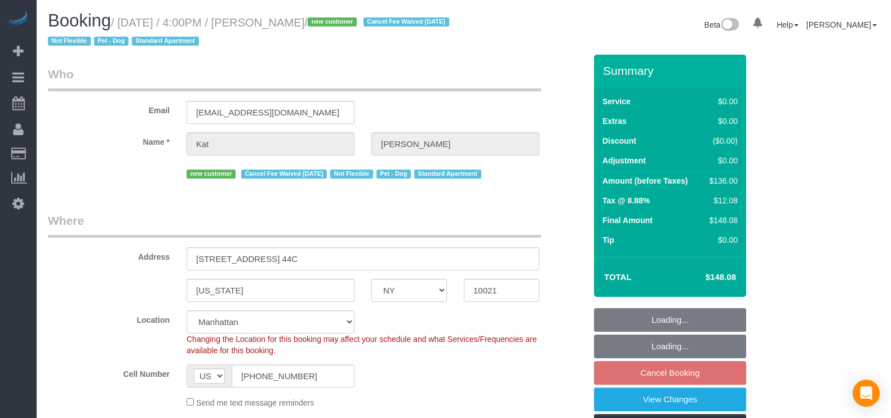
select select "NY"
select select "spot9"
select select "object:1362"
select select "1"
select select "number:89"
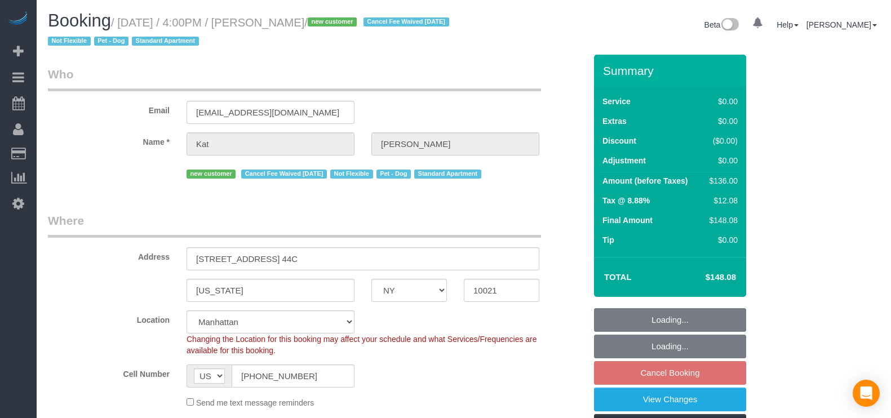
select select "number:90"
select select "number:13"
select select "number:5"
select select "object:1402"
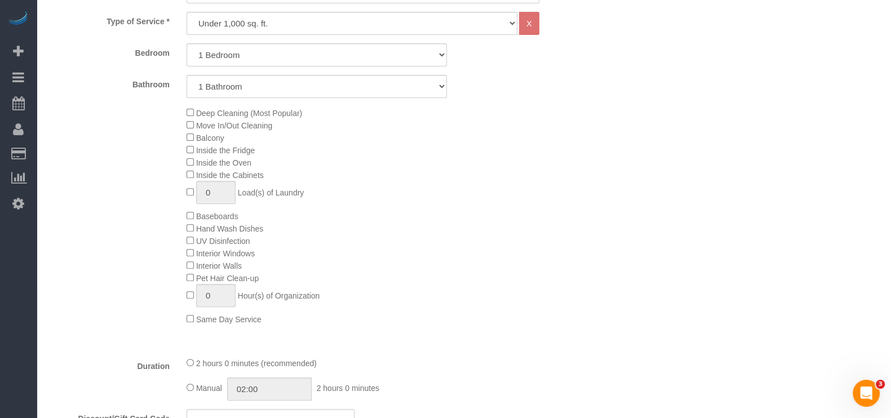
scroll to position [775, 0]
